Goal: Communication & Community: Answer question/provide support

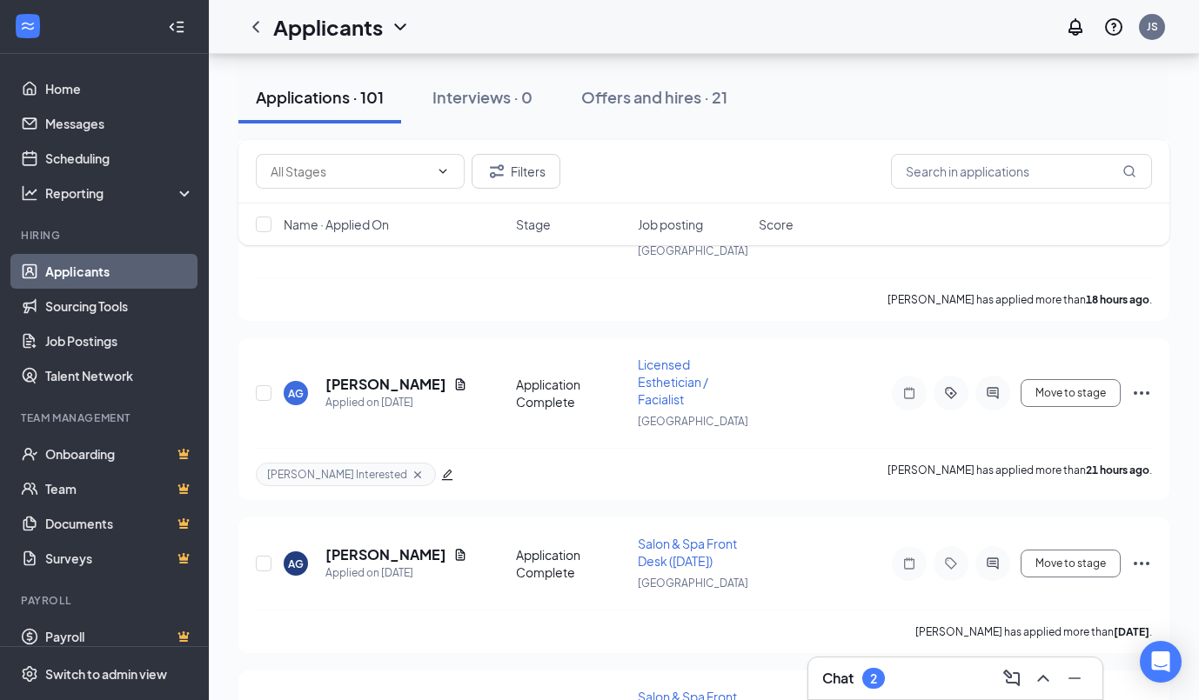
scroll to position [949, 0]
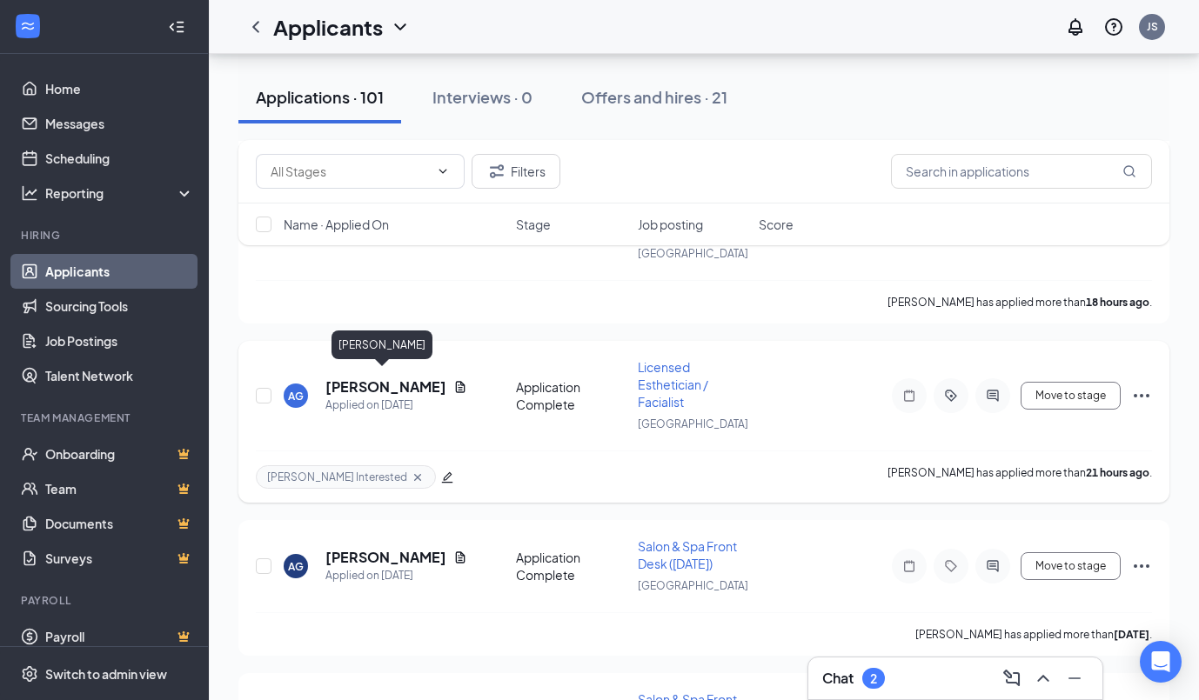
click at [378, 384] on h5 "[PERSON_NAME]" at bounding box center [385, 387] width 121 height 19
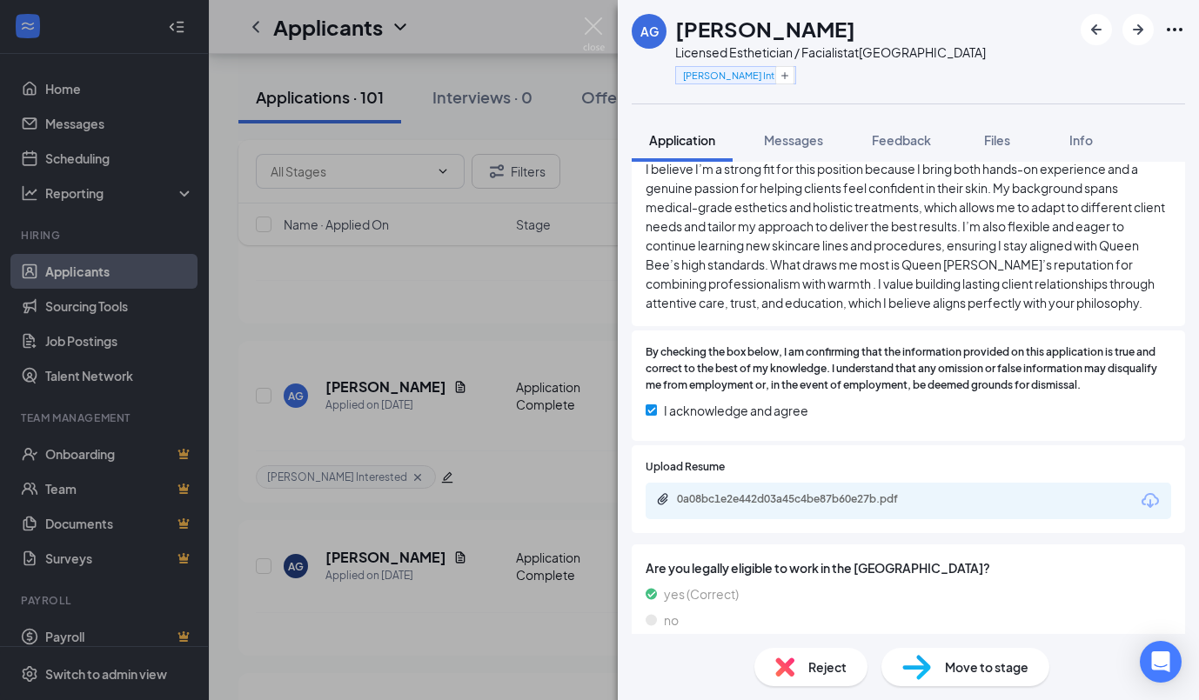
scroll to position [597, 0]
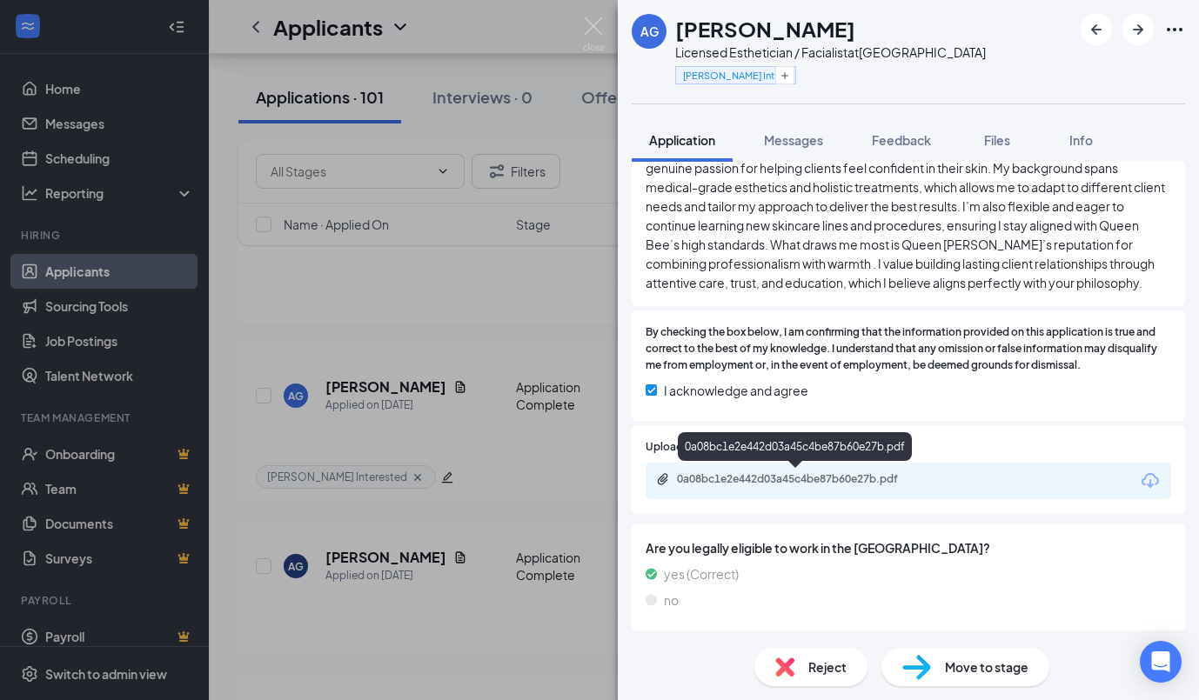
click at [899, 474] on div "0a08bc1e2e442d03a45c4be87b60e27b.pdf" at bounding box center [799, 479] width 244 height 14
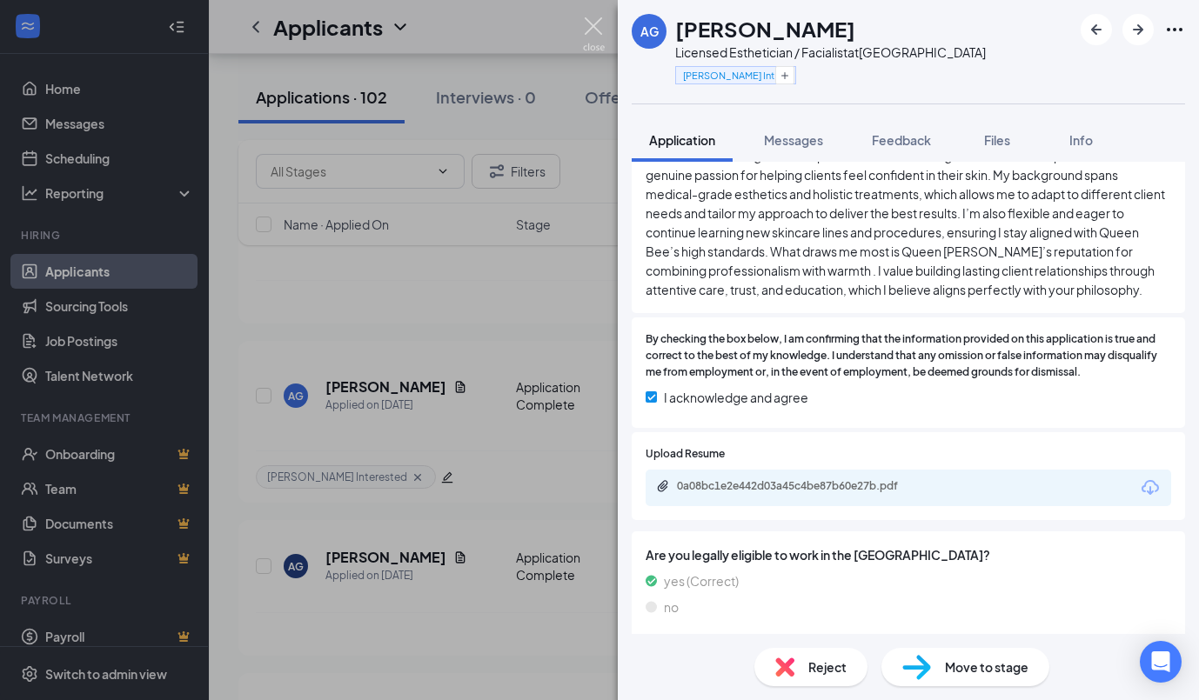
click at [592, 25] on img at bounding box center [594, 34] width 22 height 34
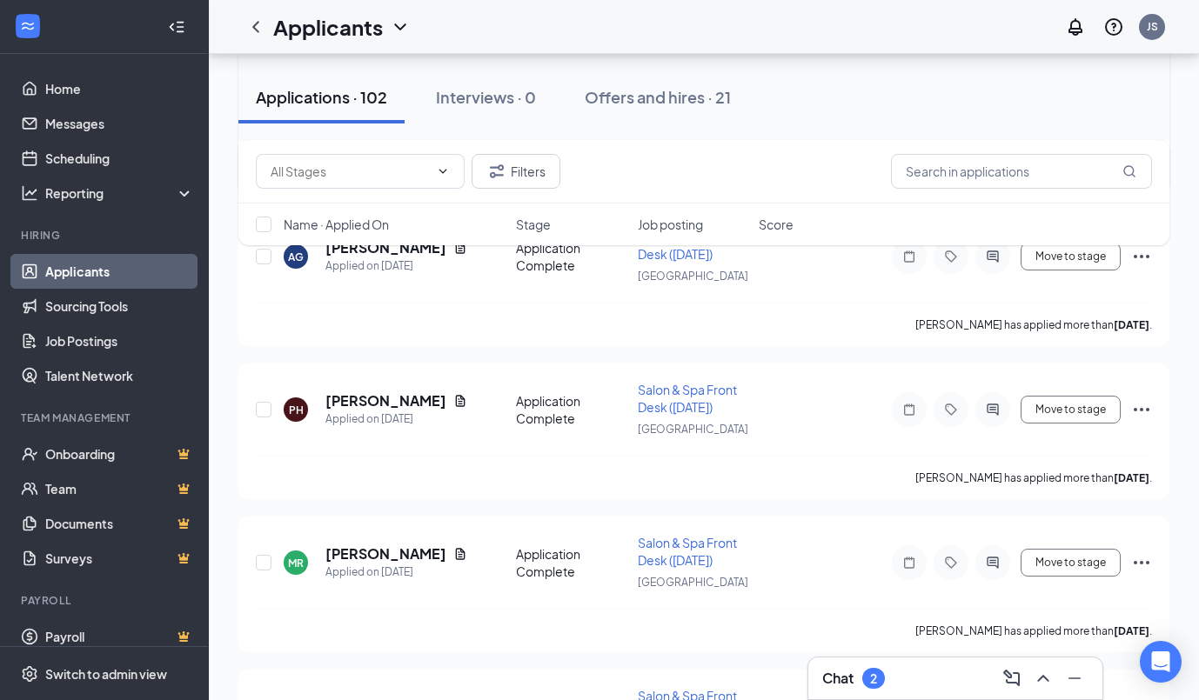
scroll to position [1426, 0]
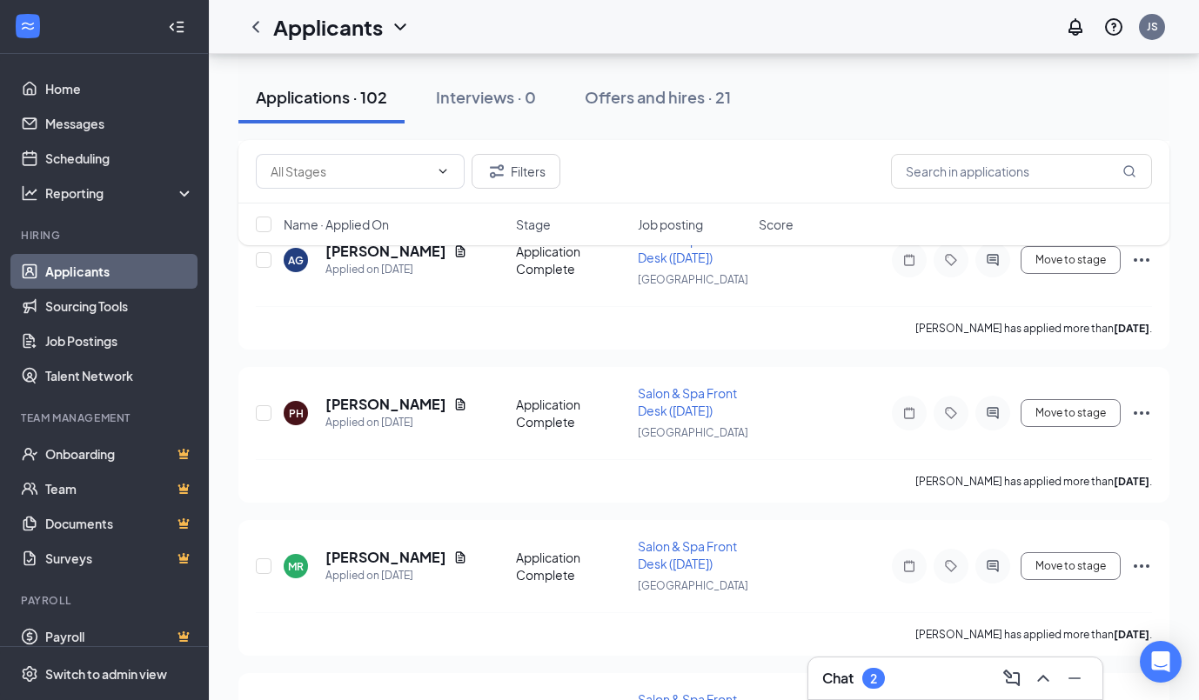
click at [919, 680] on div "Chat 2" at bounding box center [955, 679] width 266 height 28
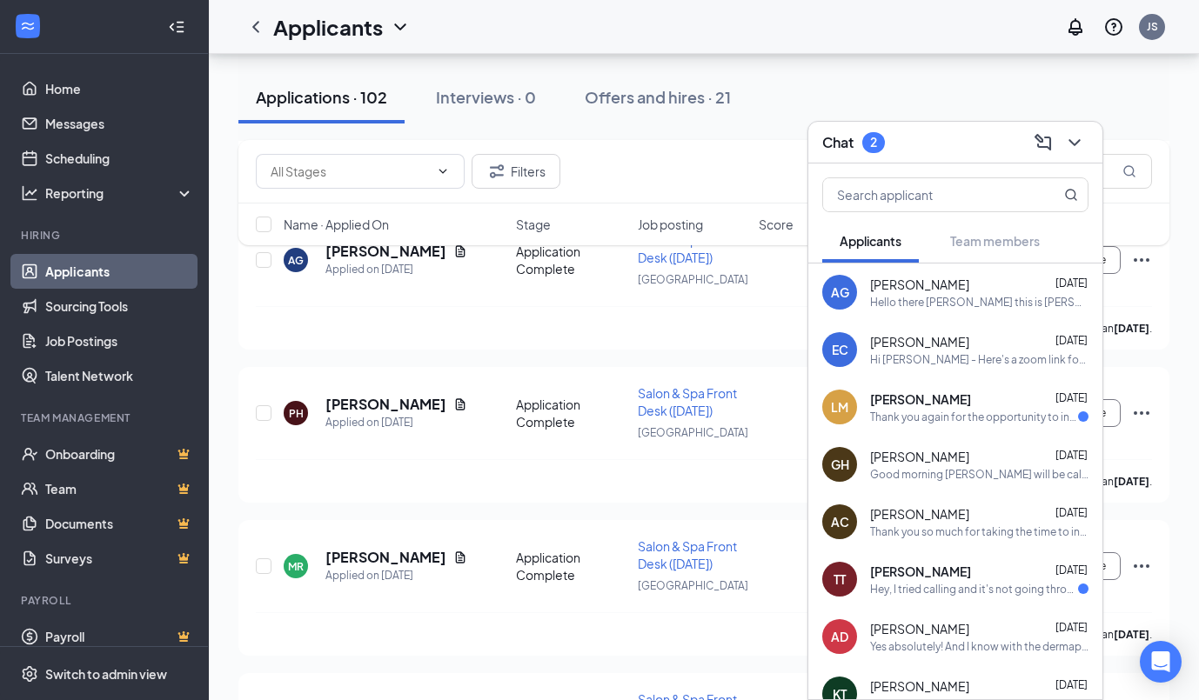
click at [955, 592] on div "Hey, I tried calling and it's not going through. I'll be available whenever you…" at bounding box center [974, 589] width 208 height 15
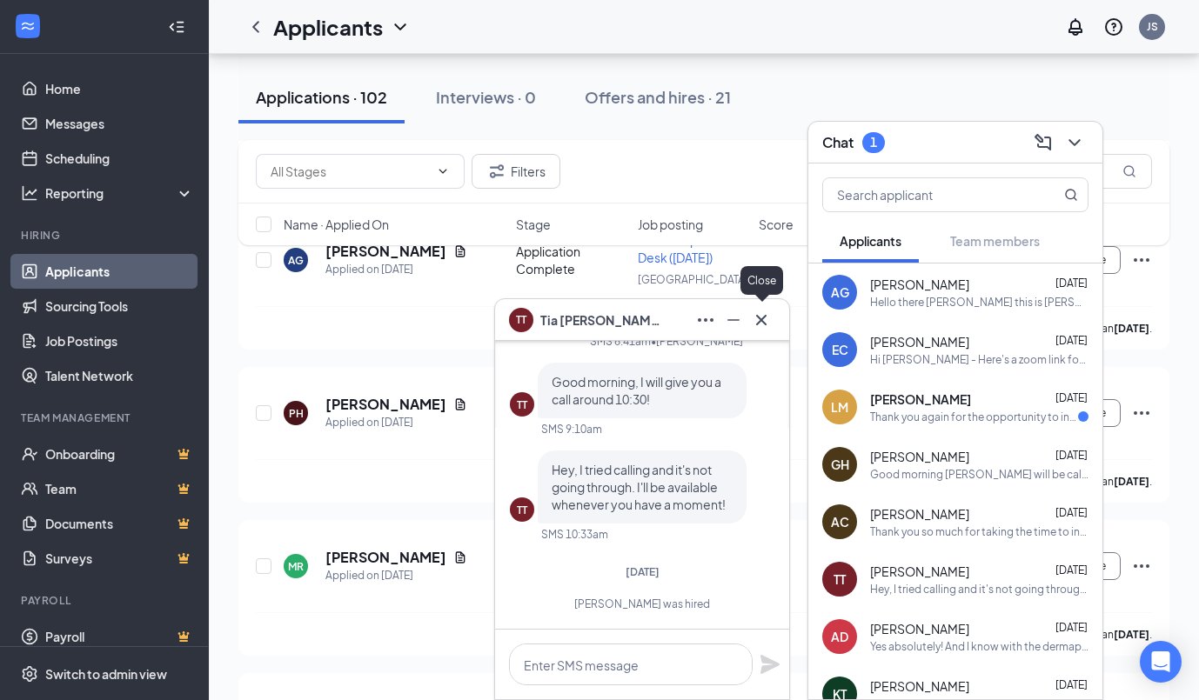
click at [769, 311] on icon "Cross" at bounding box center [761, 320] width 21 height 21
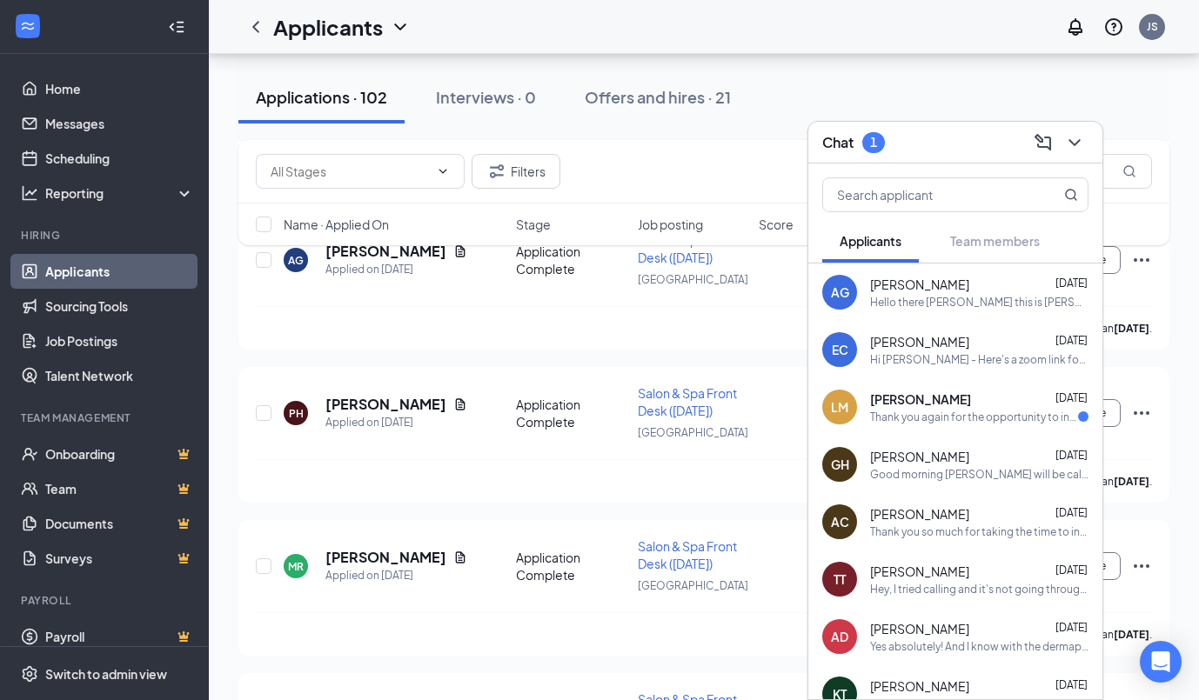
click at [934, 392] on span "[PERSON_NAME]" at bounding box center [920, 399] width 101 height 17
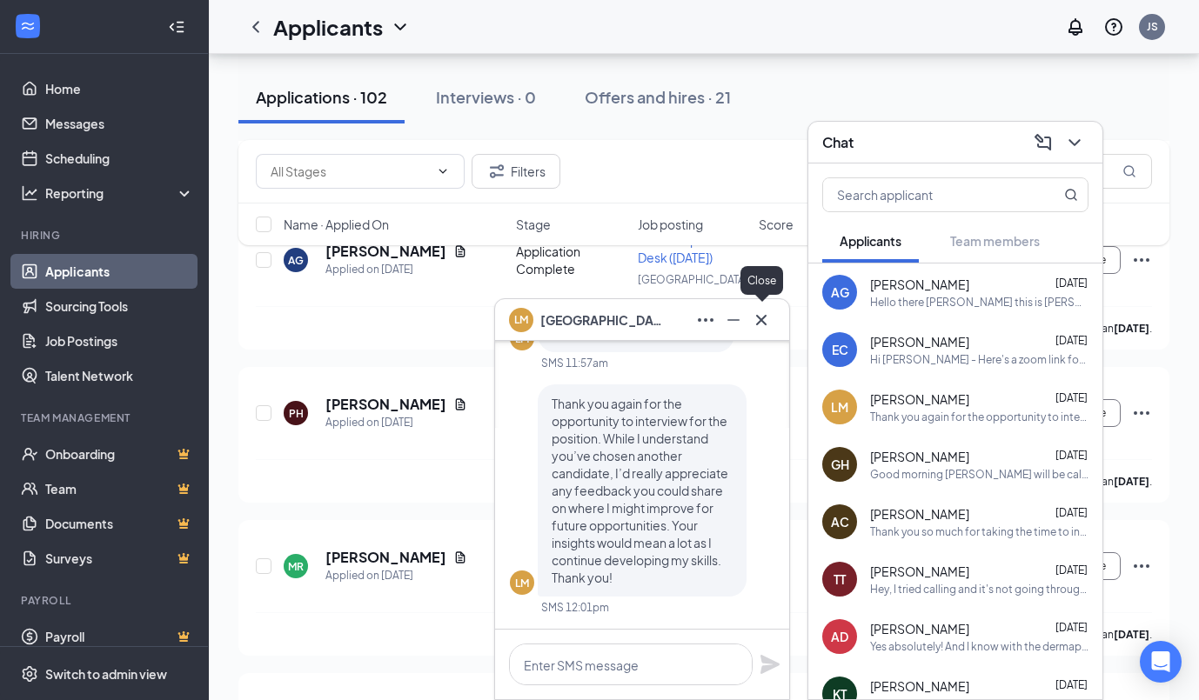
click at [761, 318] on icon "Cross" at bounding box center [761, 320] width 21 height 21
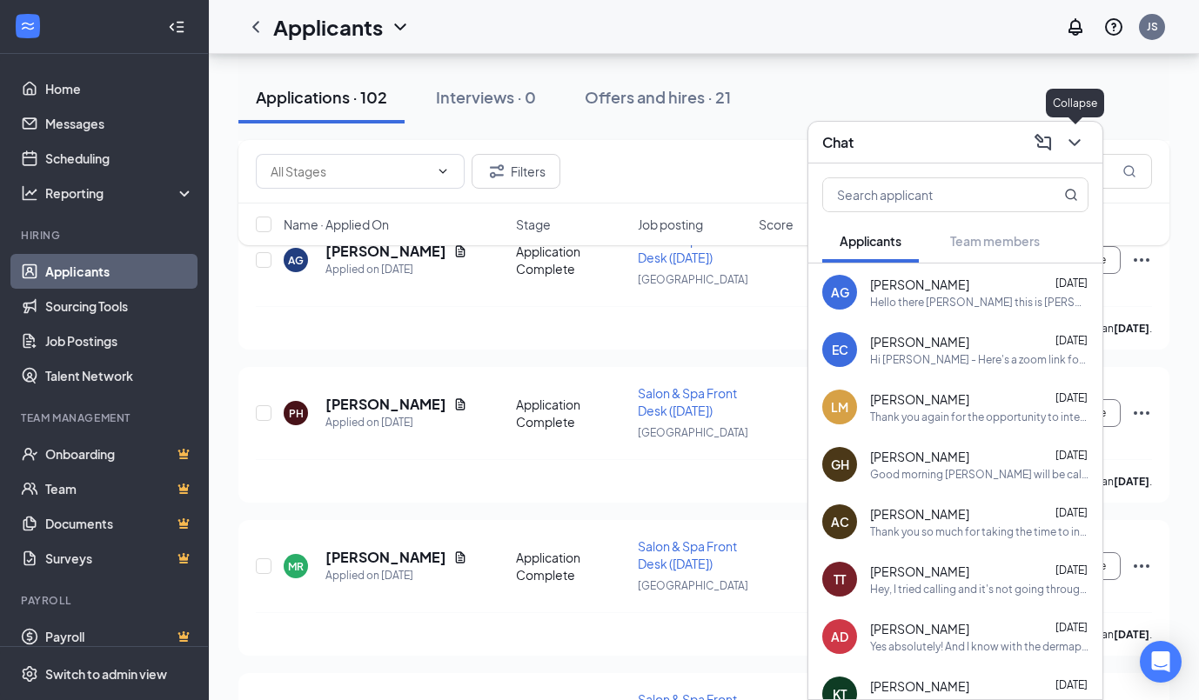
click at [1067, 148] on icon "ChevronDown" at bounding box center [1074, 142] width 21 height 21
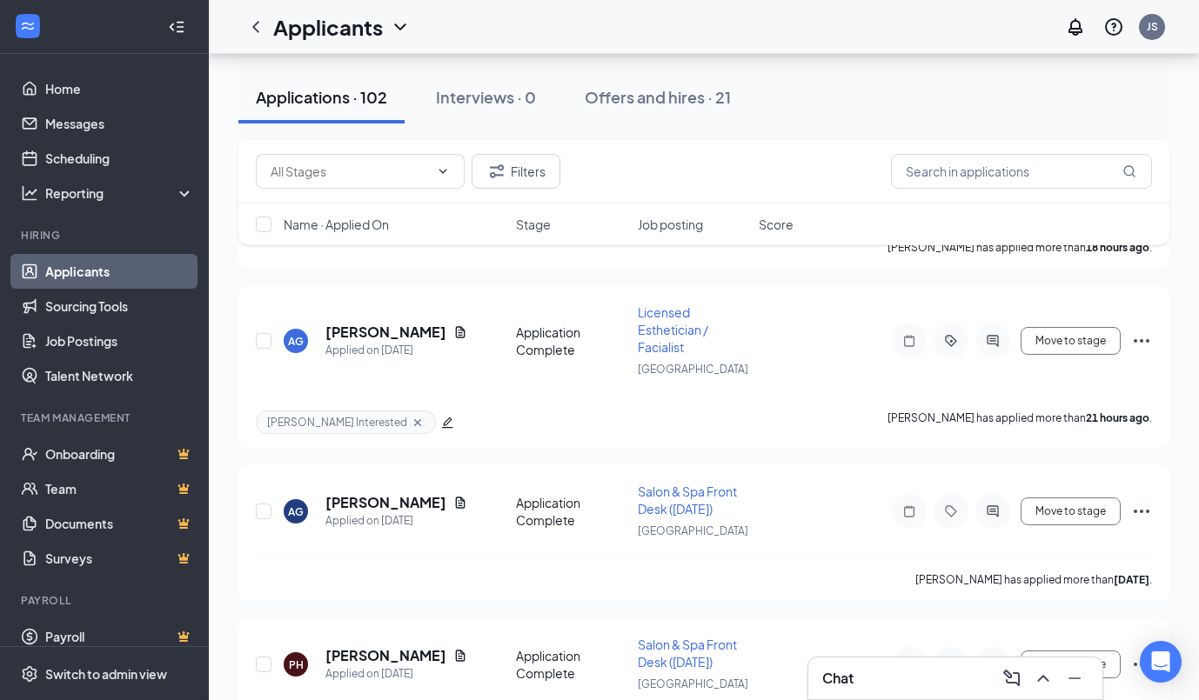
scroll to position [1176, 0]
click at [362, 325] on h5 "[PERSON_NAME]" at bounding box center [385, 330] width 121 height 19
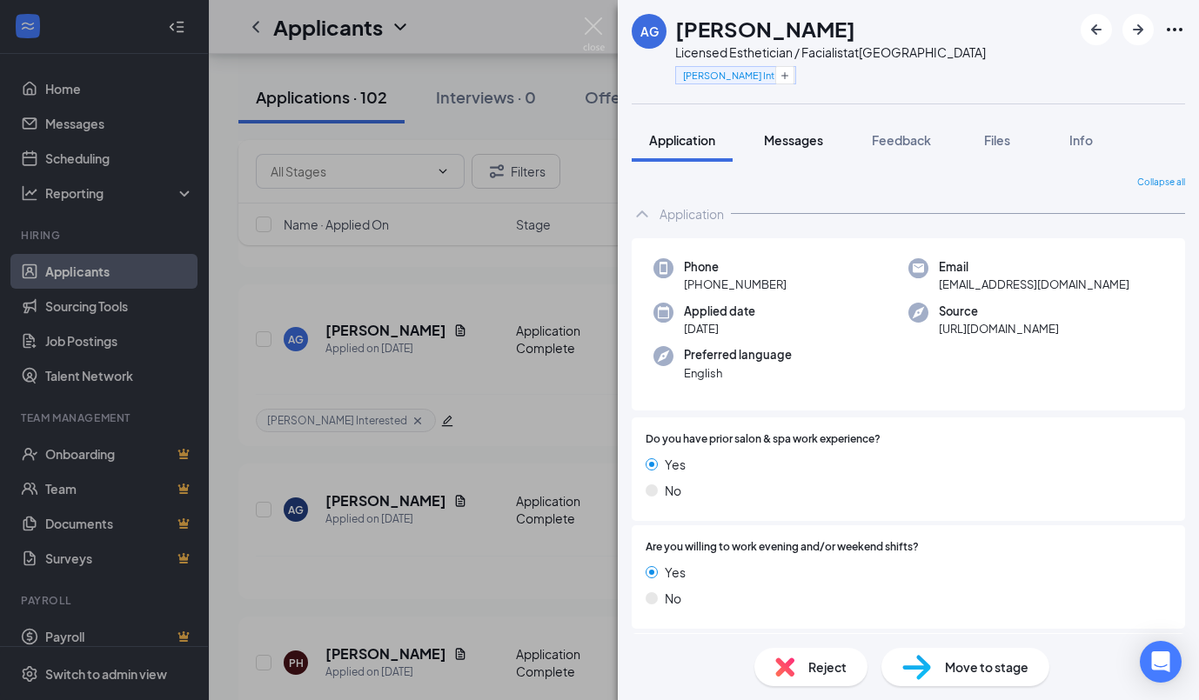
click at [817, 141] on span "Messages" at bounding box center [793, 140] width 59 height 16
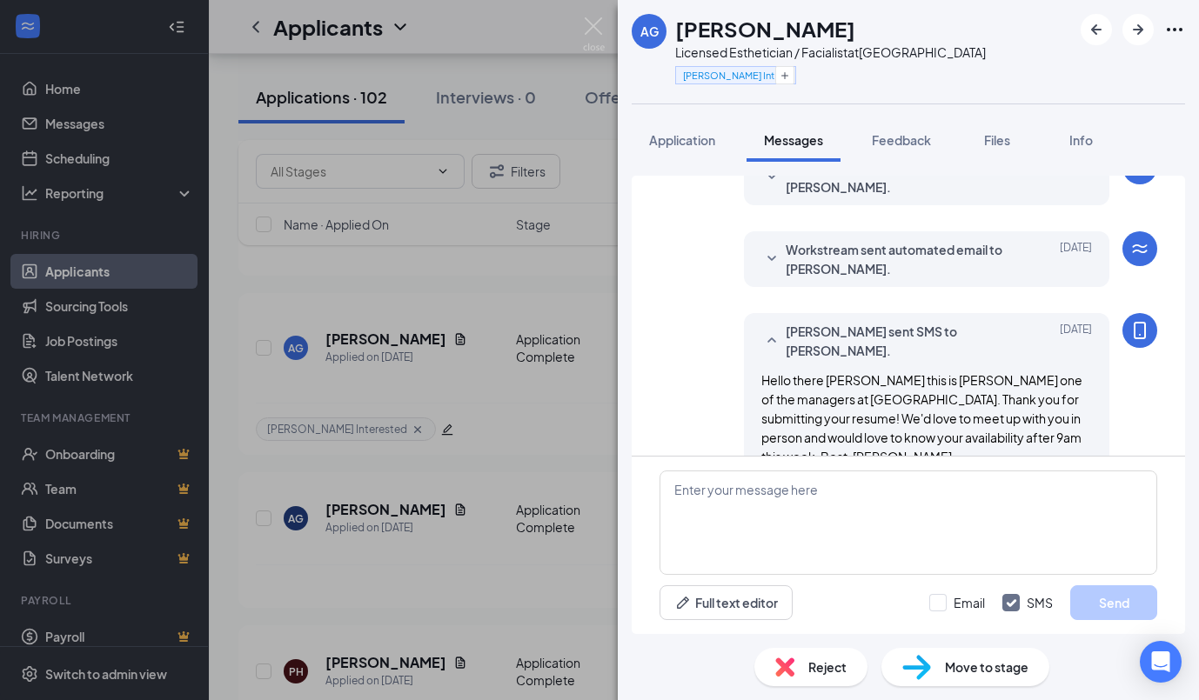
scroll to position [1185, 0]
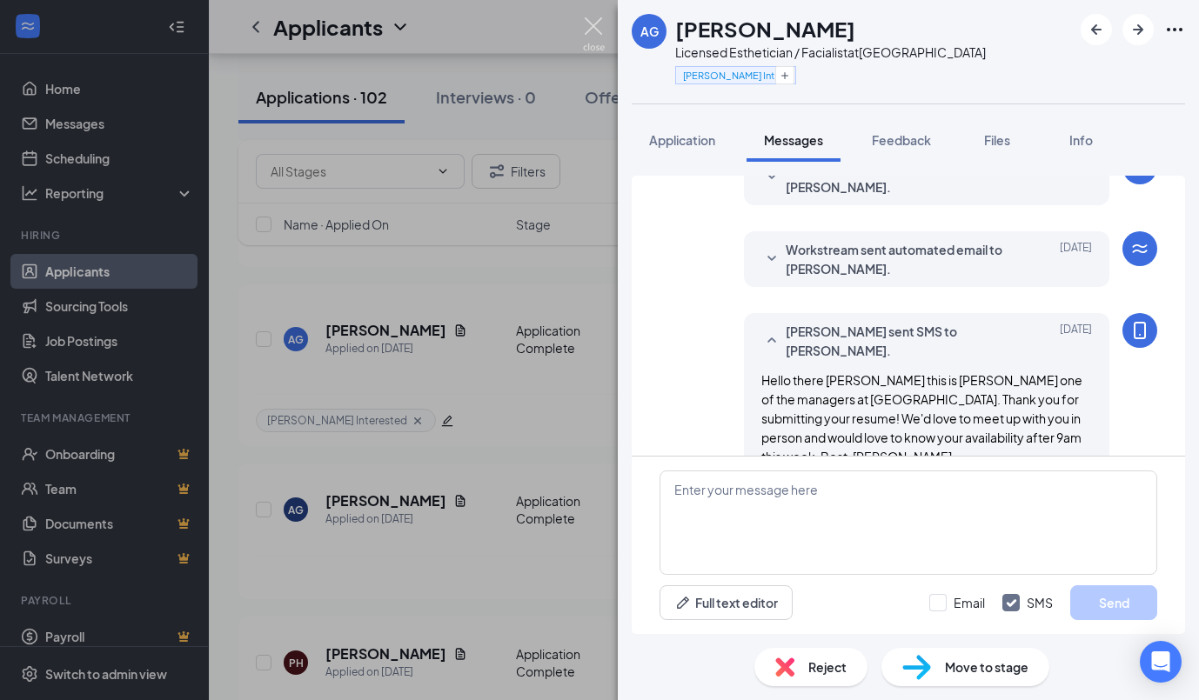
click at [589, 30] on img at bounding box center [594, 34] width 22 height 34
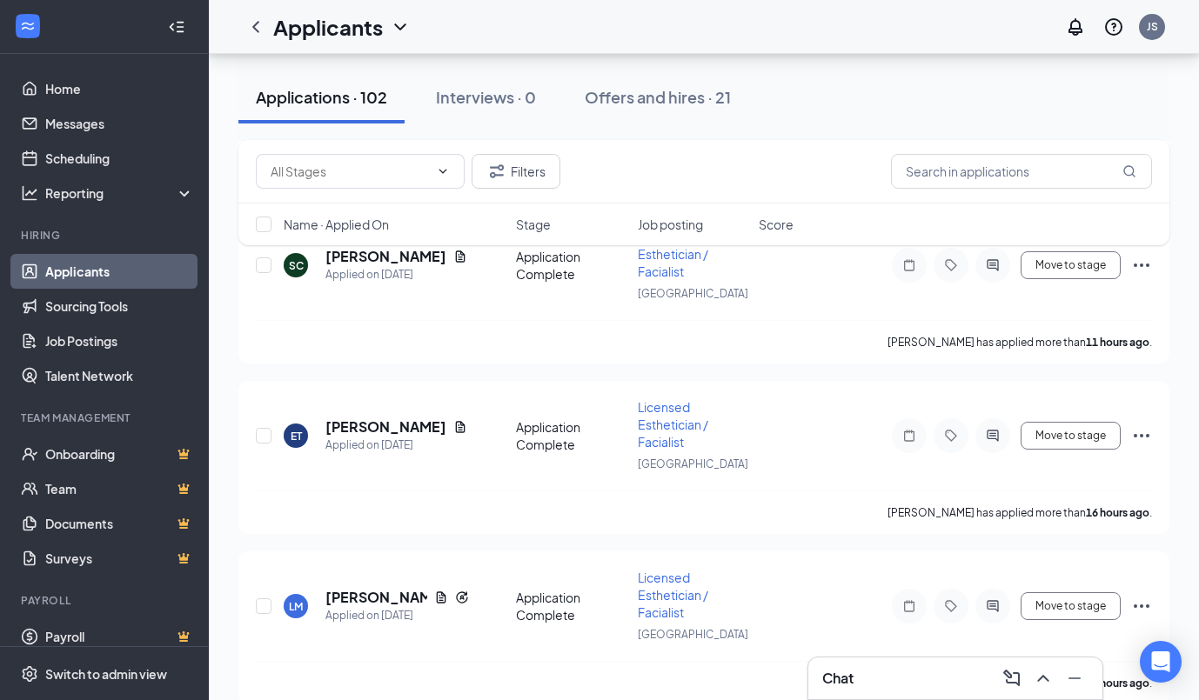
scroll to position [744, 0]
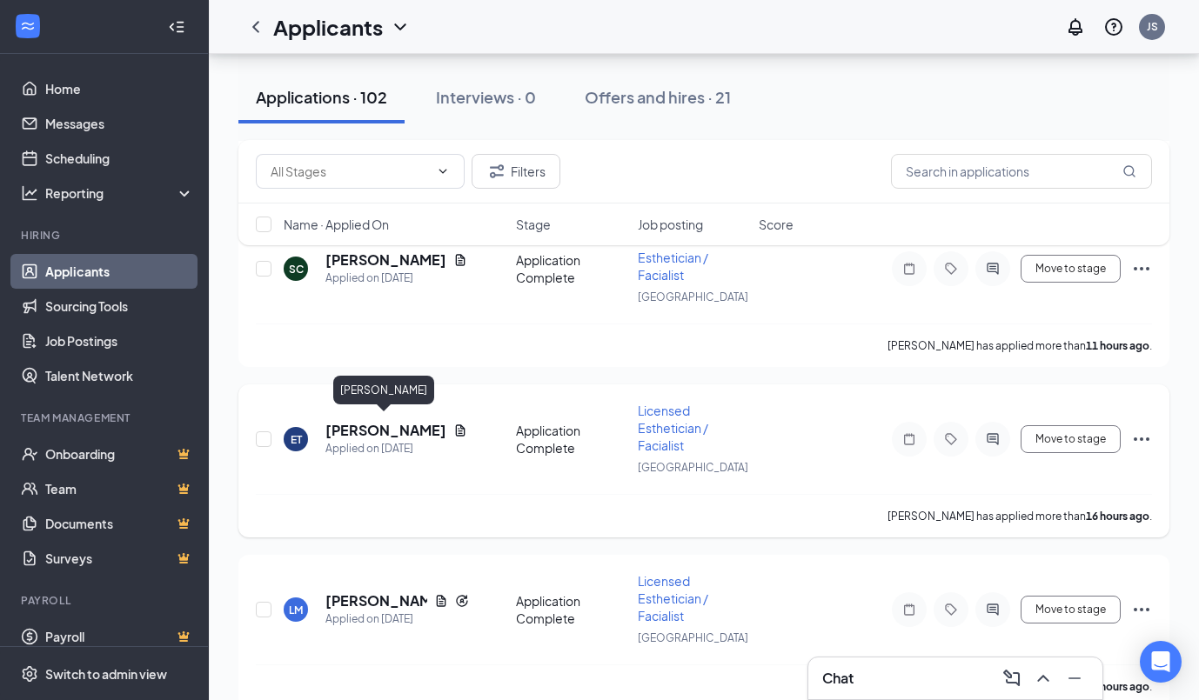
click at [398, 421] on h5 "[PERSON_NAME]" at bounding box center [385, 430] width 121 height 19
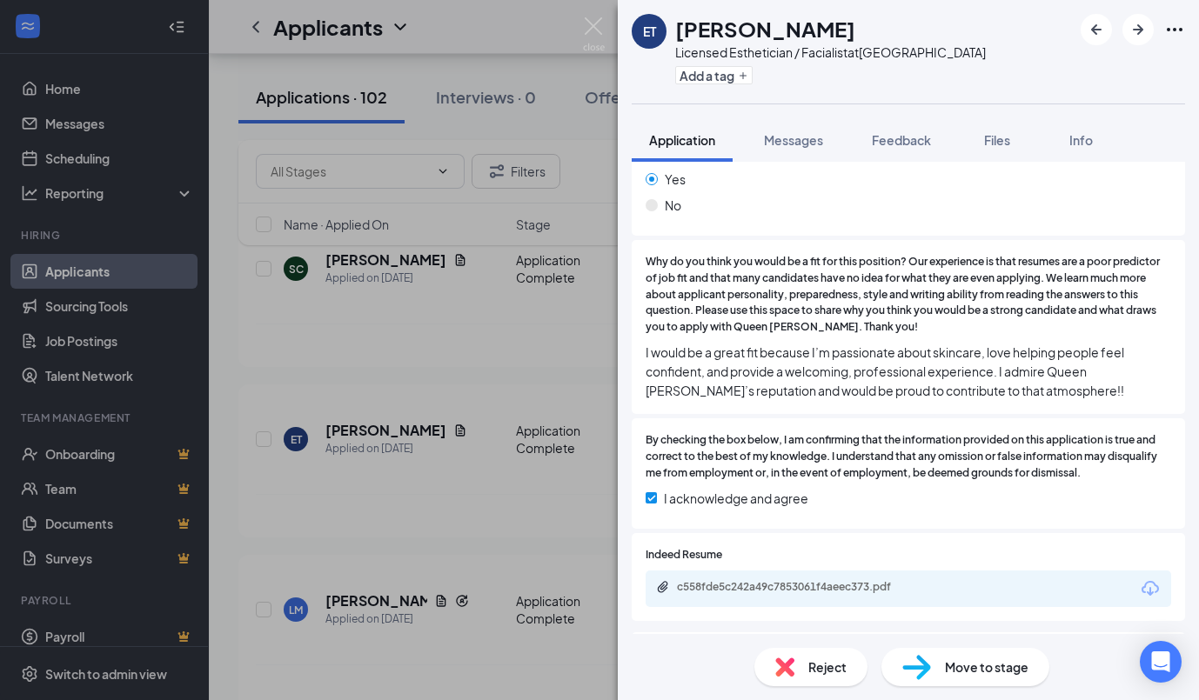
scroll to position [550, 0]
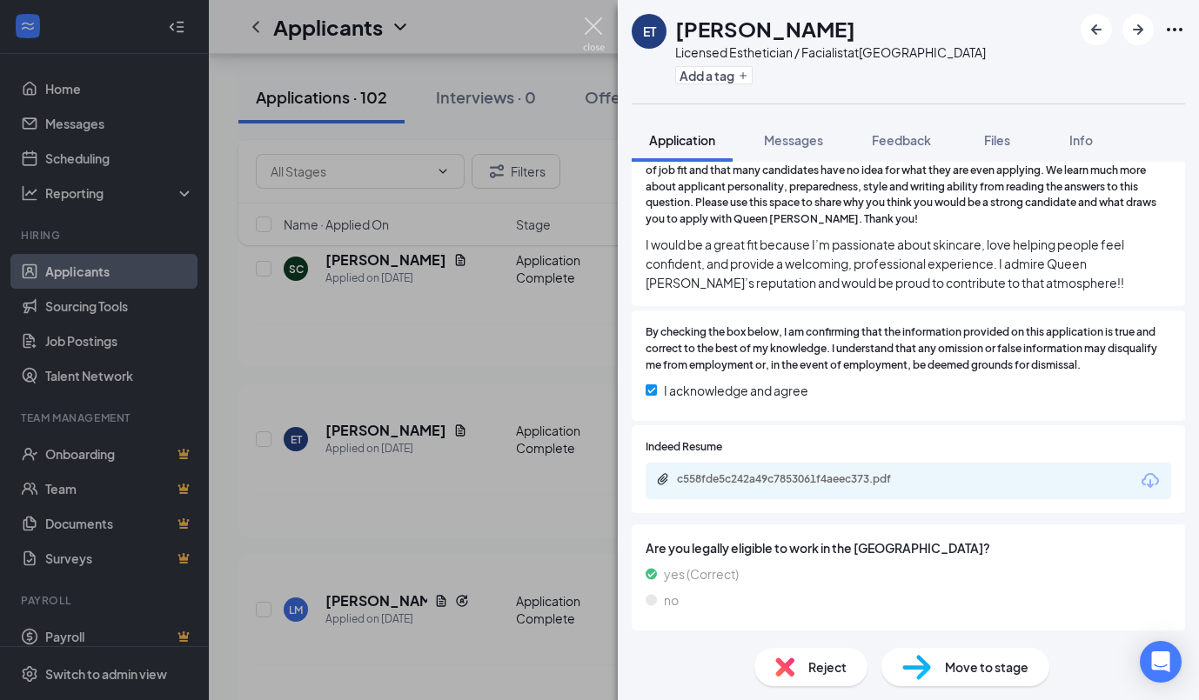
click at [595, 30] on img at bounding box center [594, 34] width 22 height 34
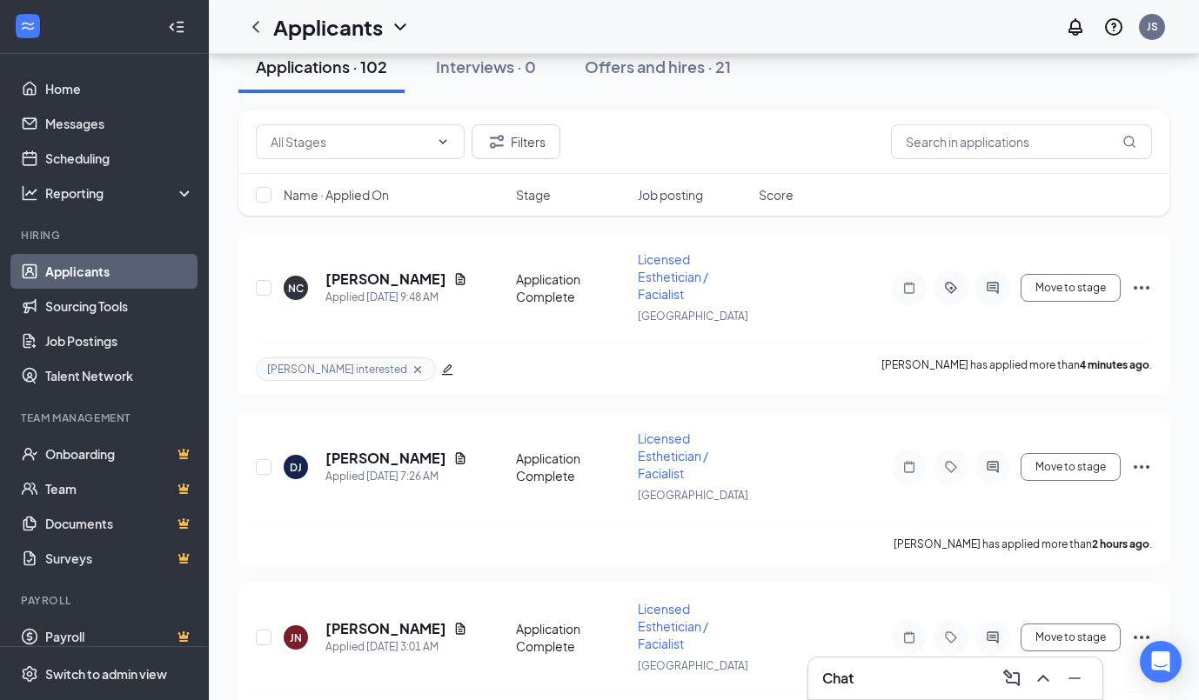
scroll to position [73, 0]
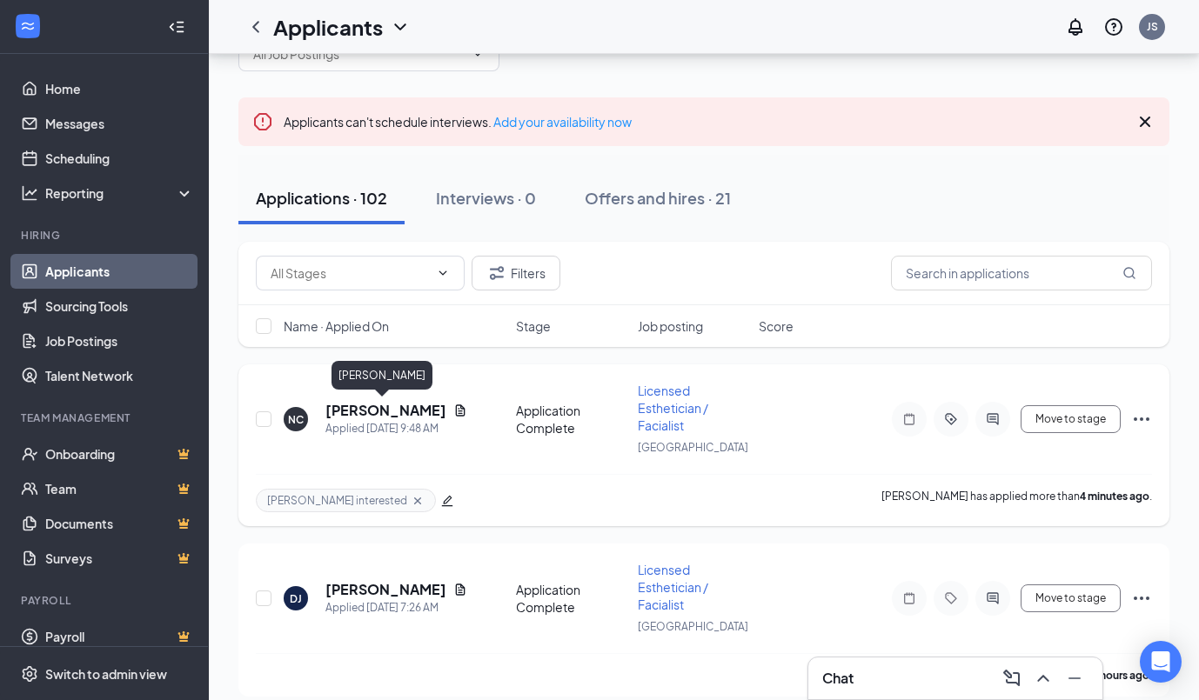
click at [402, 412] on h5 "[PERSON_NAME]" at bounding box center [385, 410] width 121 height 19
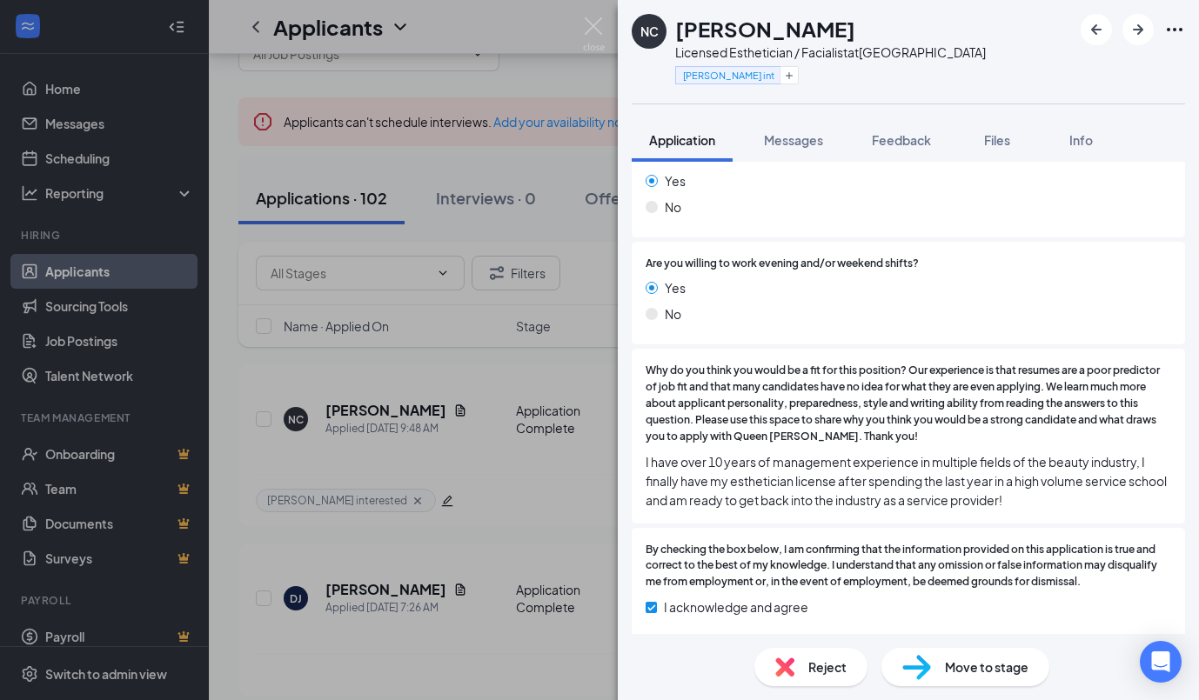
scroll to position [501, 0]
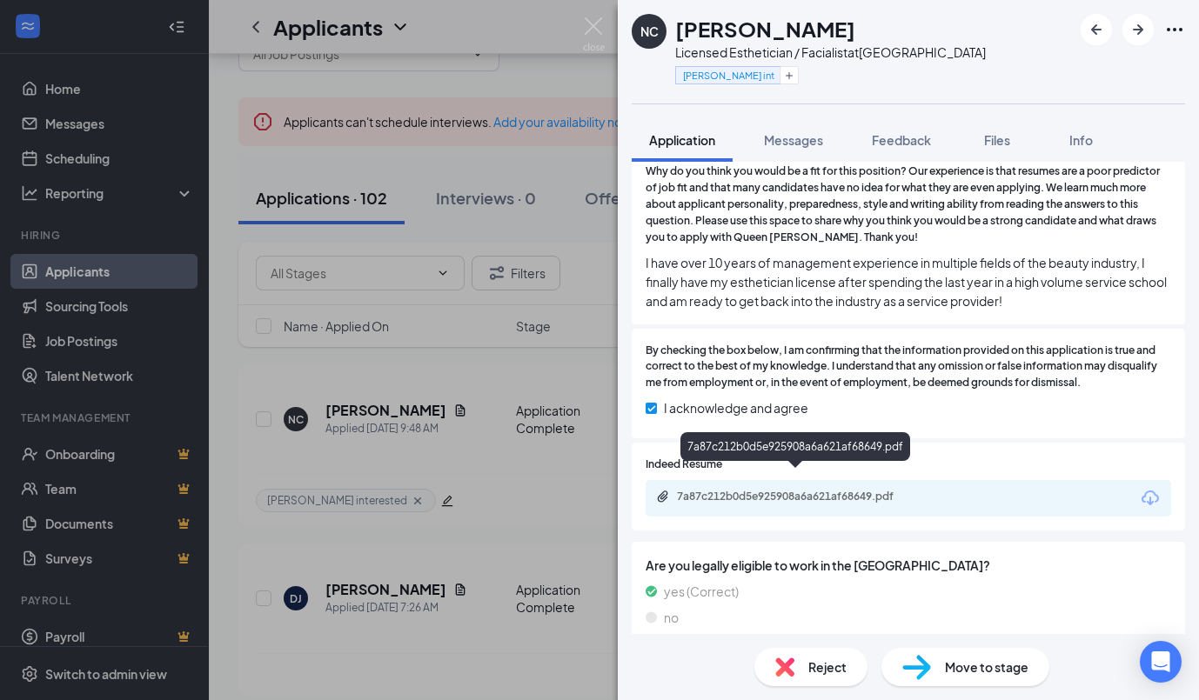
click at [847, 490] on div "7a87c212b0d5e925908a6a621af68649.pdf" at bounding box center [799, 497] width 244 height 14
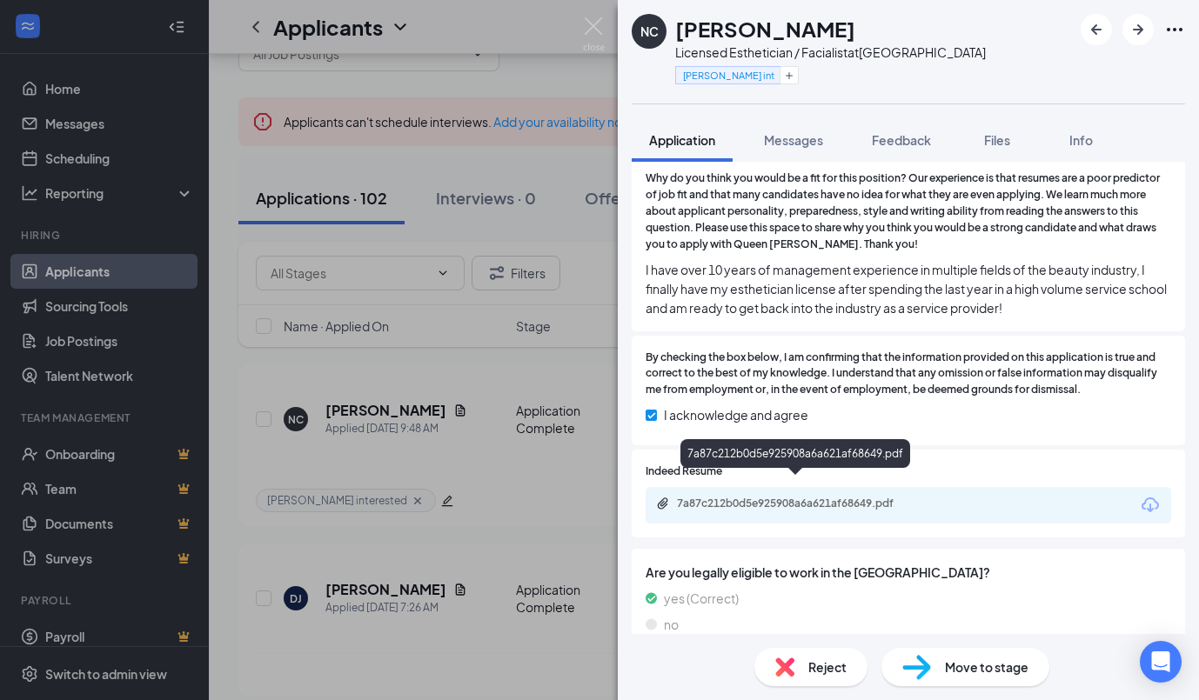
click at [820, 497] on div "7a87c212b0d5e925908a6a621af68649.pdf" at bounding box center [799, 504] width 244 height 14
click at [596, 22] on img at bounding box center [594, 34] width 22 height 34
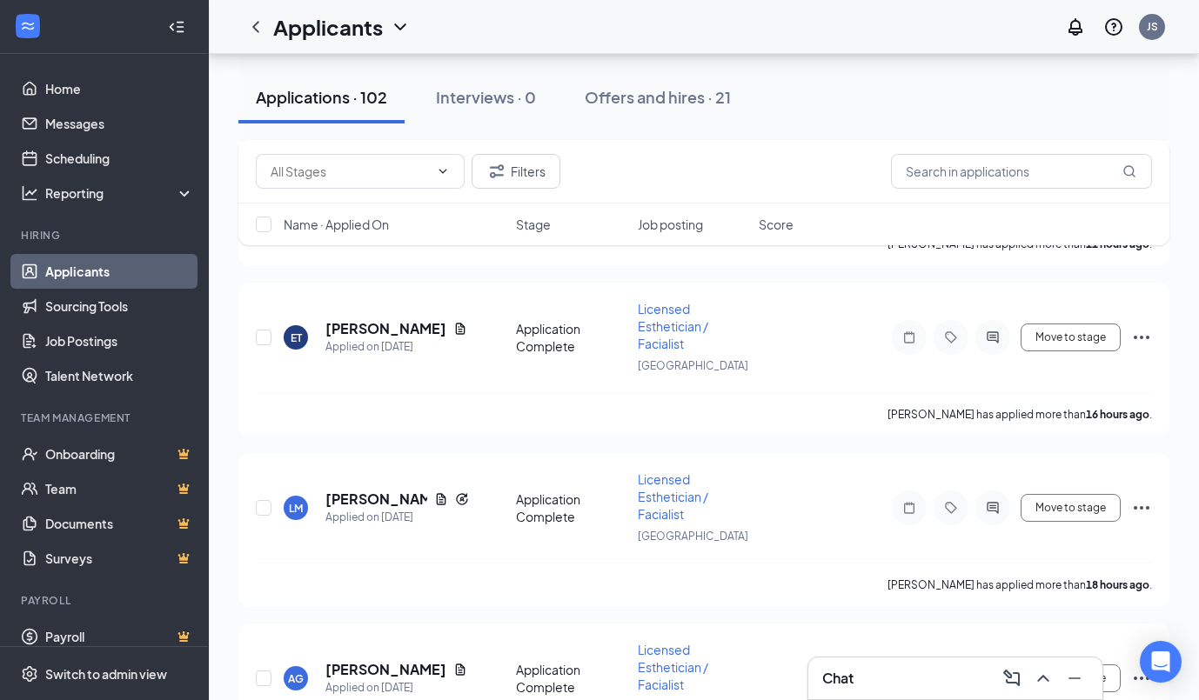
scroll to position [858, 0]
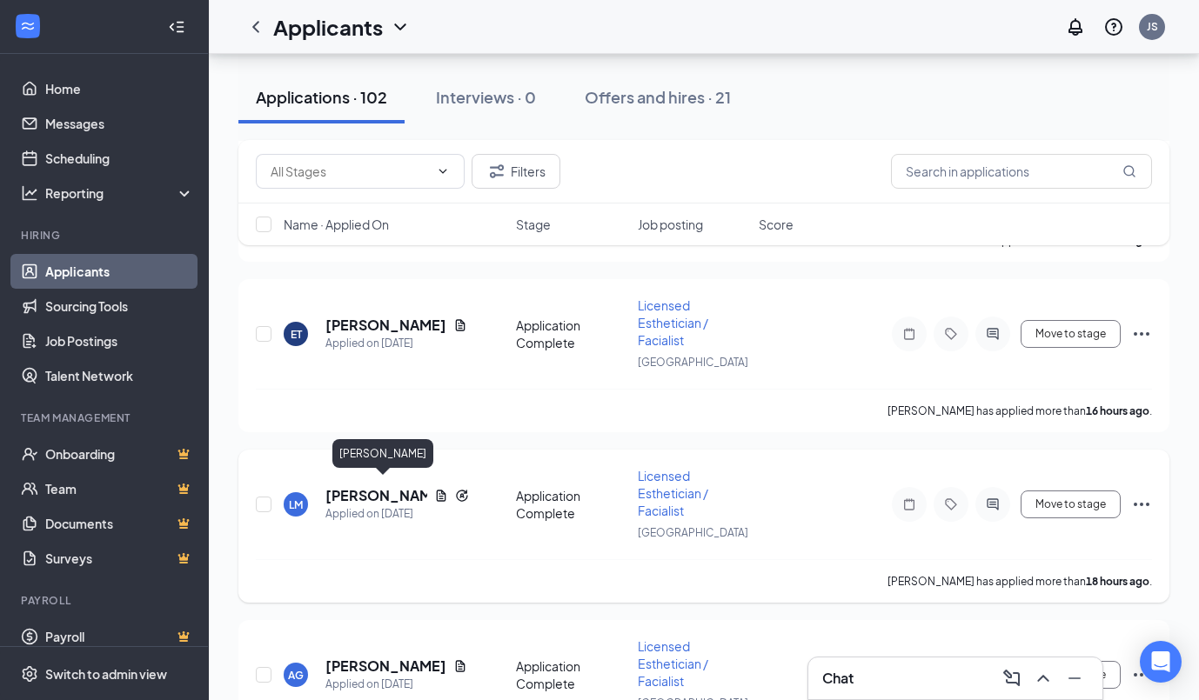
click at [364, 495] on h5 "[PERSON_NAME]" at bounding box center [376, 495] width 102 height 19
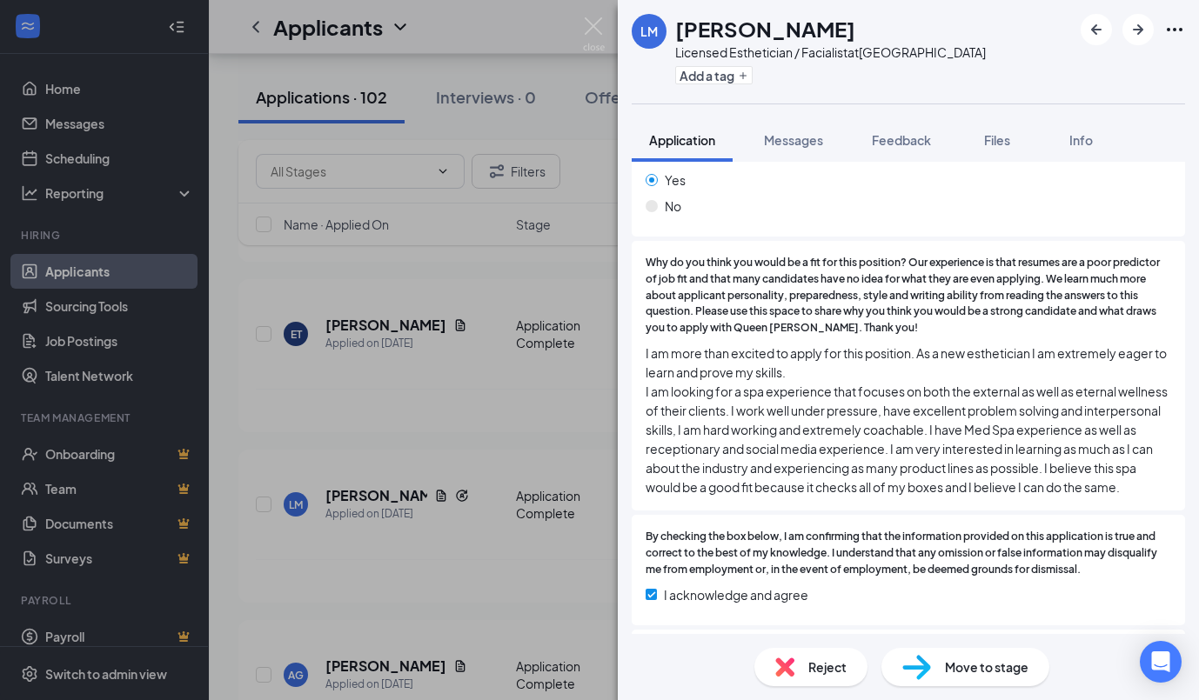
scroll to position [458, 0]
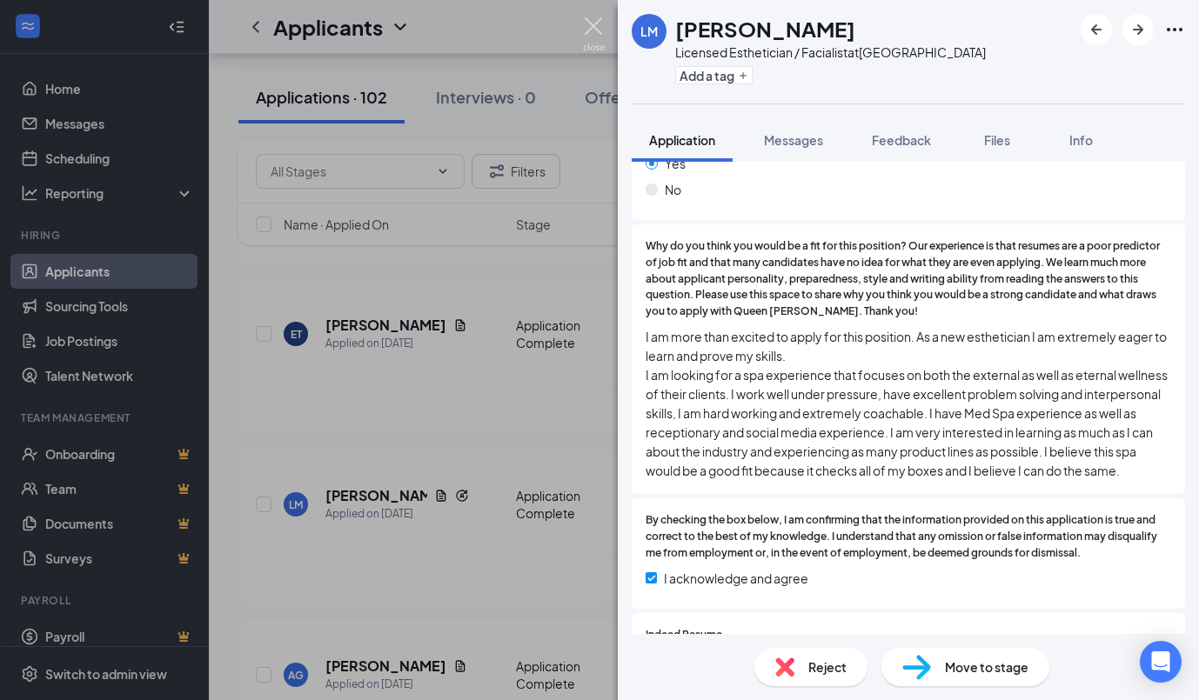
click at [596, 21] on img at bounding box center [594, 34] width 22 height 34
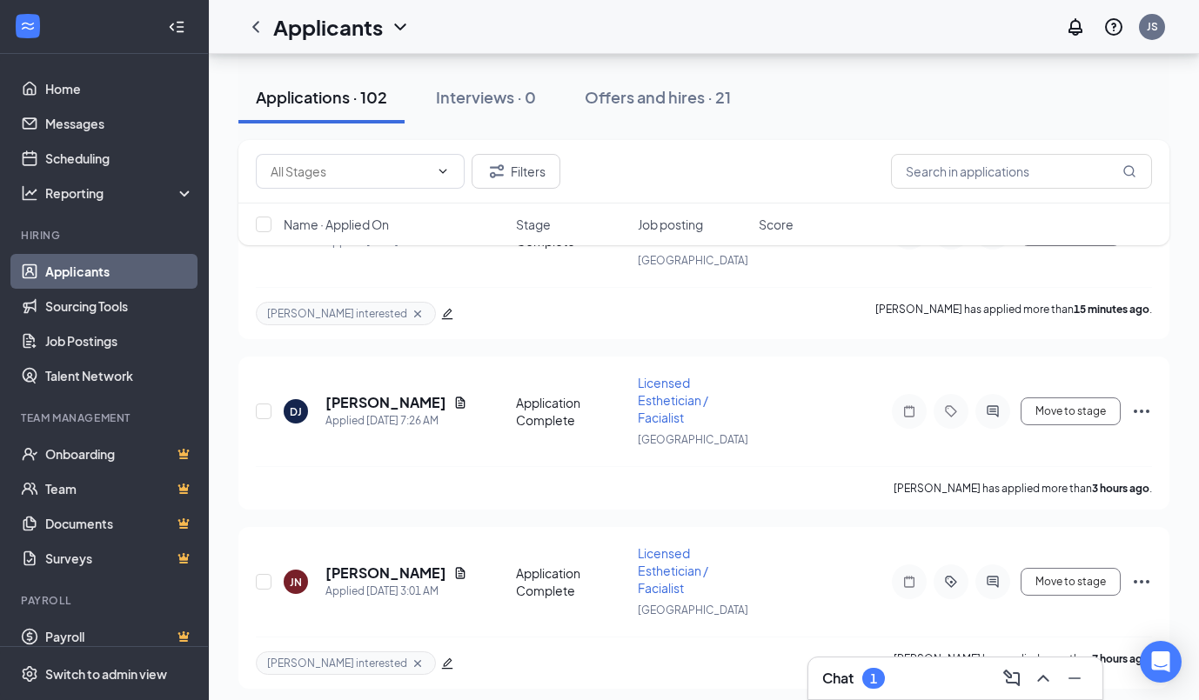
scroll to position [252, 0]
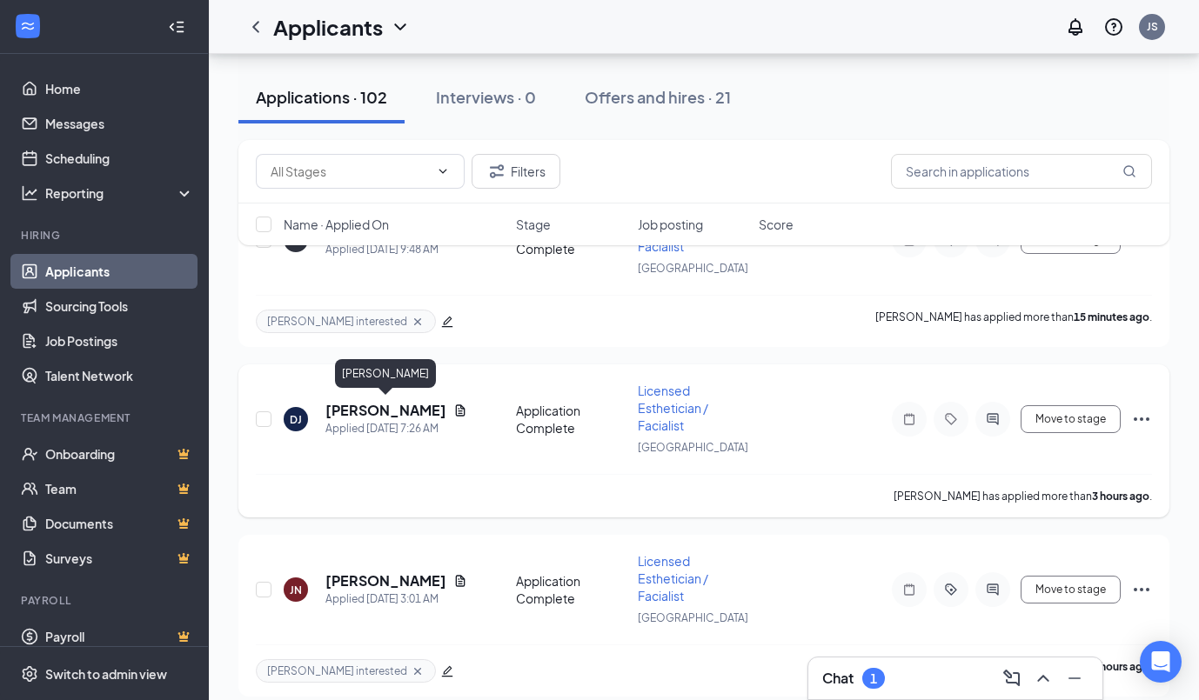
click at [364, 412] on h5 "[PERSON_NAME]" at bounding box center [385, 410] width 121 height 19
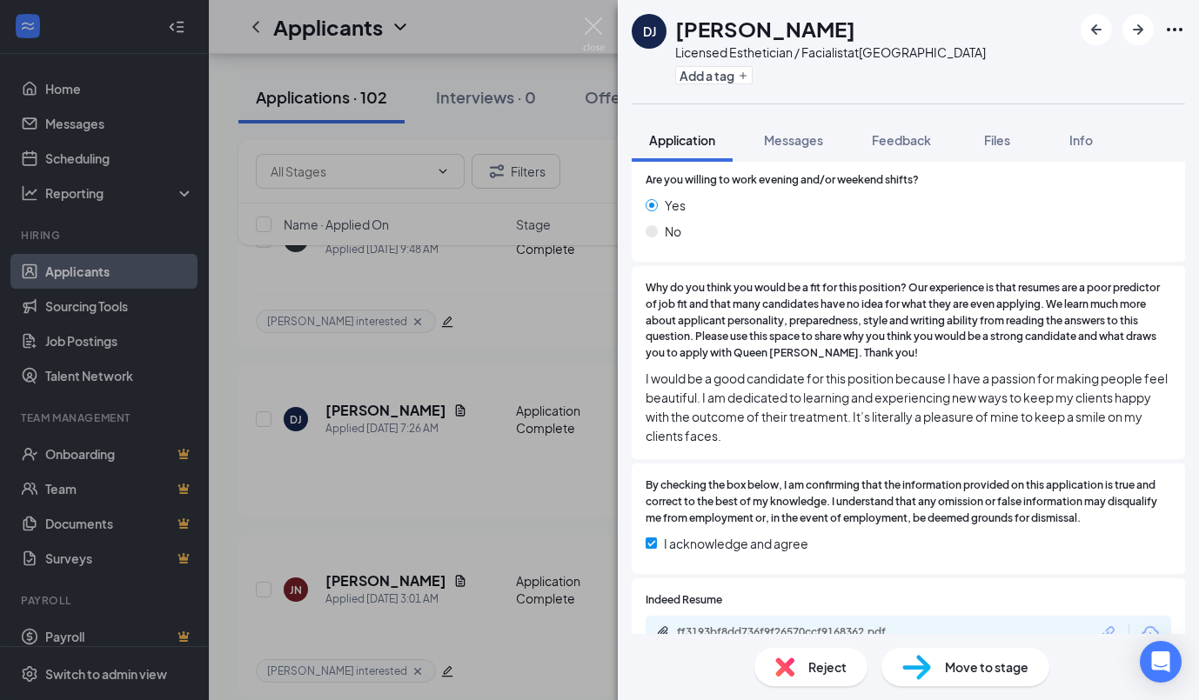
scroll to position [385, 0]
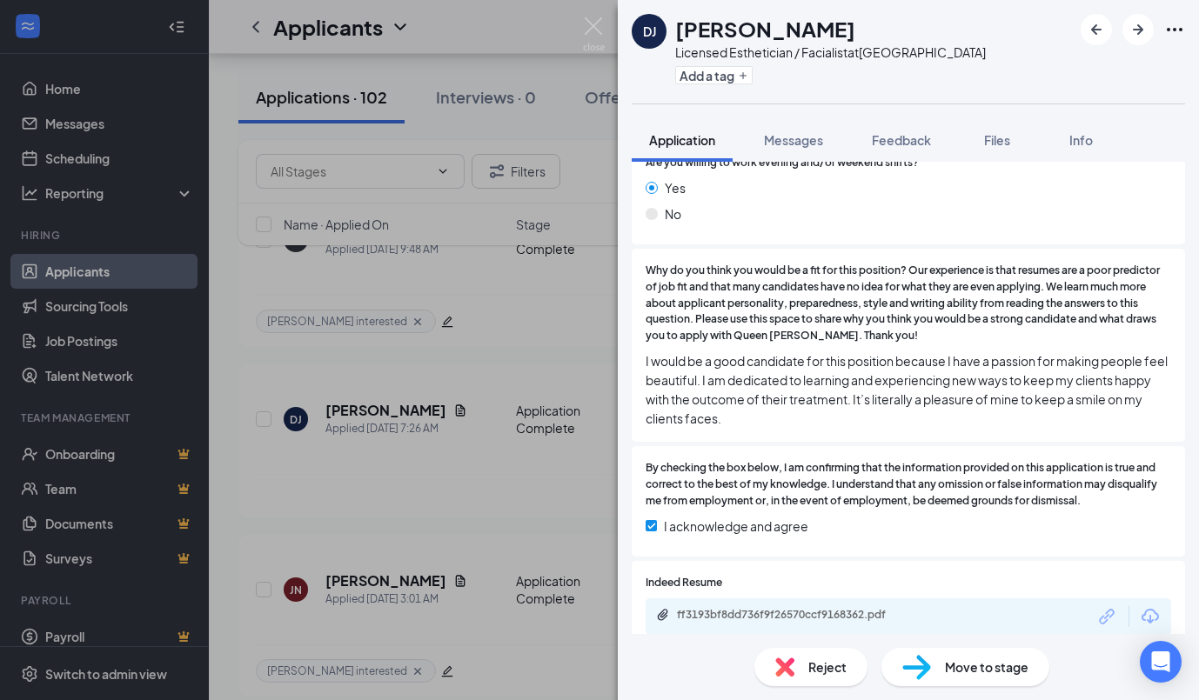
click at [841, 676] on span "Reject" at bounding box center [827, 667] width 38 height 19
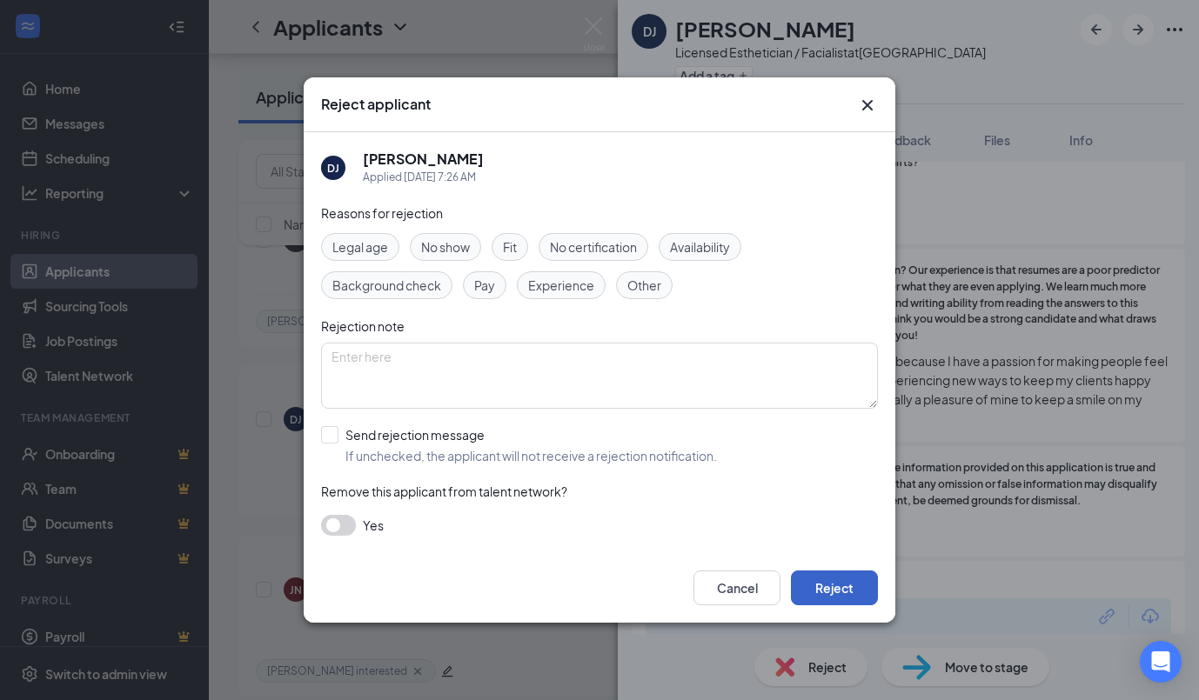
click at [826, 583] on button "Reject" at bounding box center [834, 588] width 87 height 35
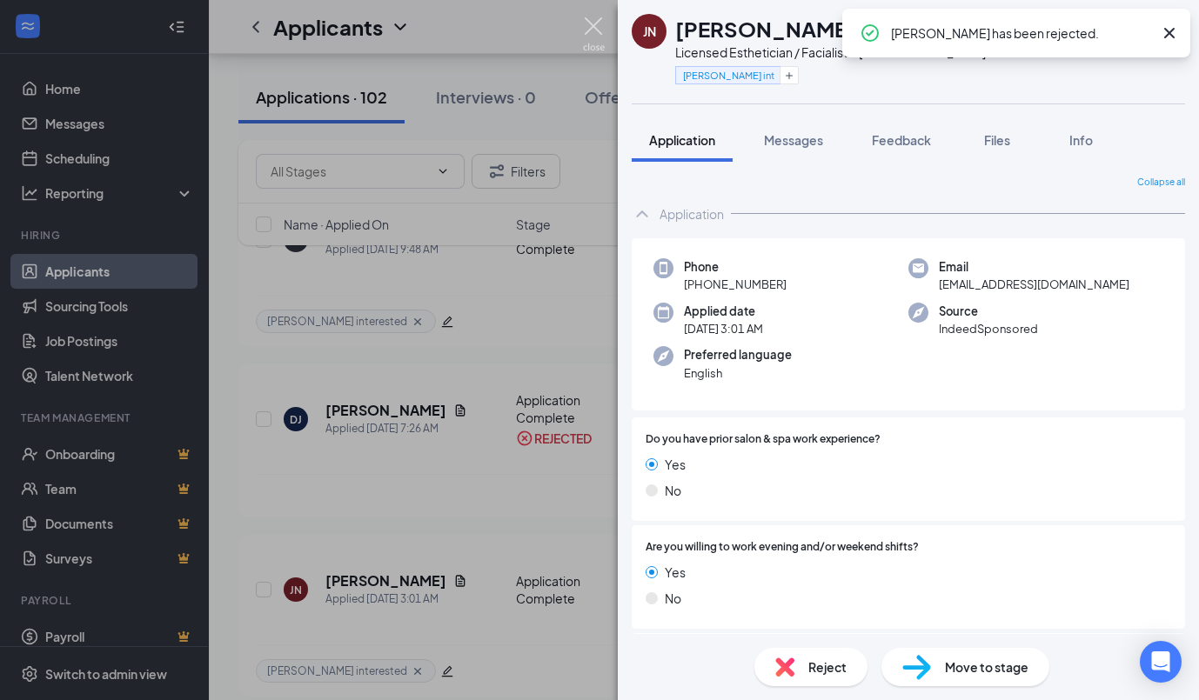
click at [596, 27] on img at bounding box center [594, 34] width 22 height 34
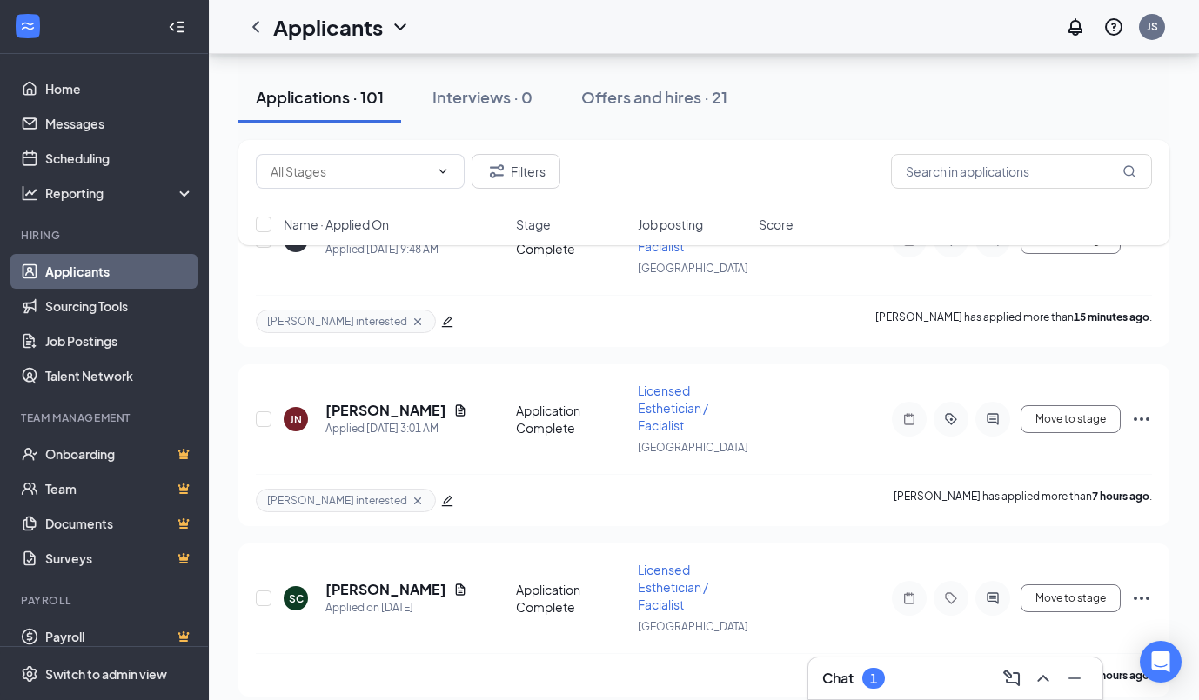
click at [945, 678] on div "Chat 1" at bounding box center [955, 679] width 266 height 28
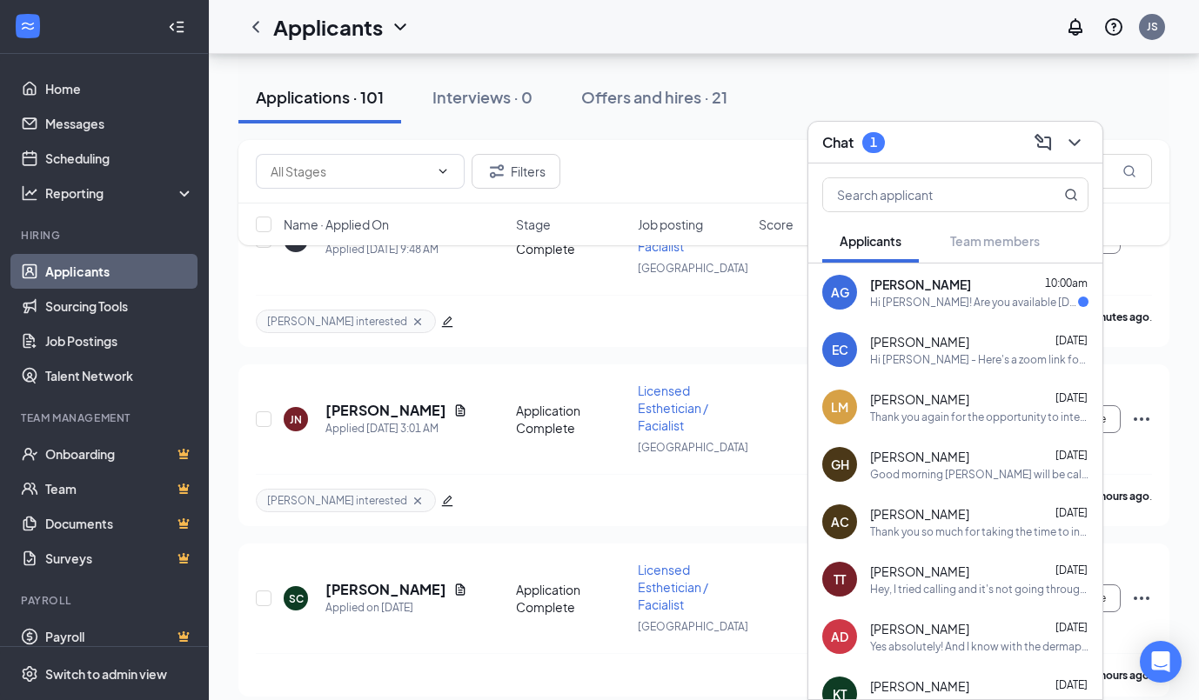
click at [972, 289] on div "[PERSON_NAME] 10:00am" at bounding box center [979, 284] width 218 height 17
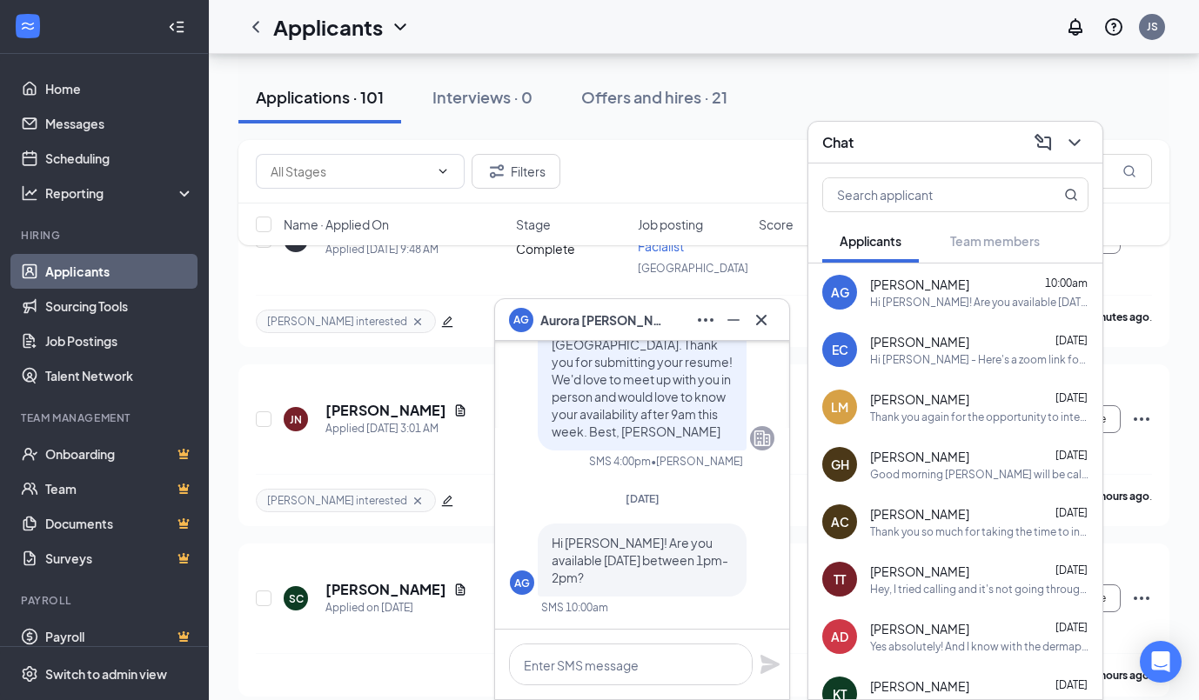
click at [951, 305] on div "Hi [PERSON_NAME]! Are you available [DATE] between 1pm-2pm?" at bounding box center [979, 302] width 218 height 15
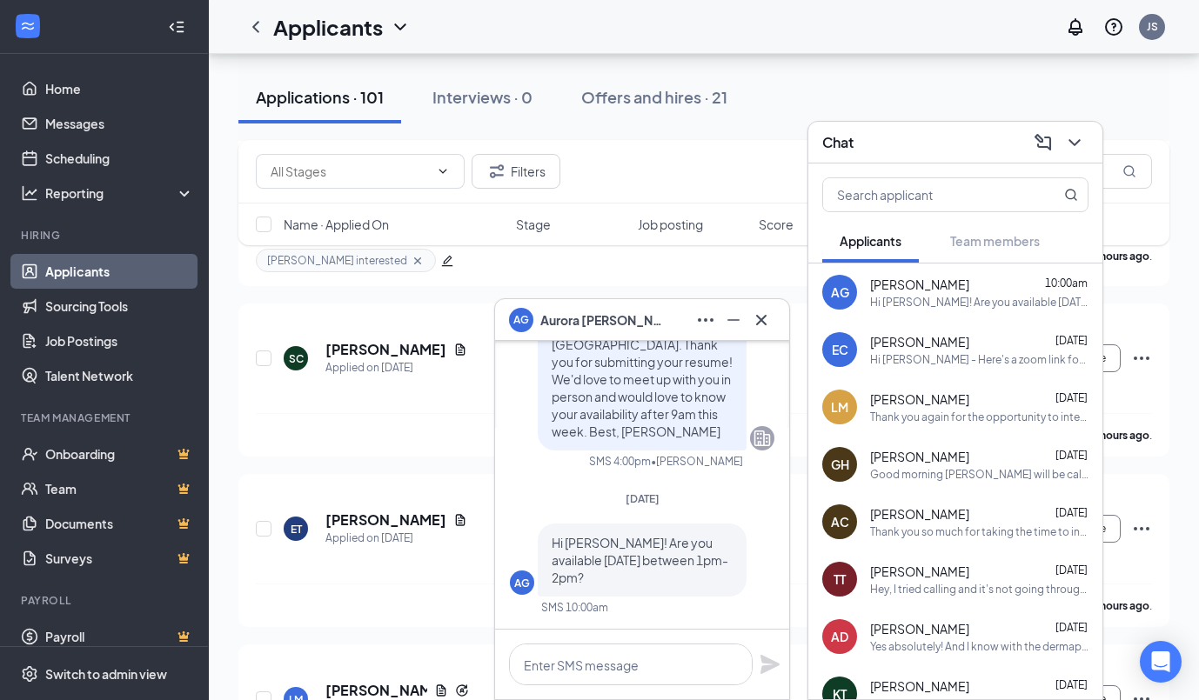
scroll to position [501, 0]
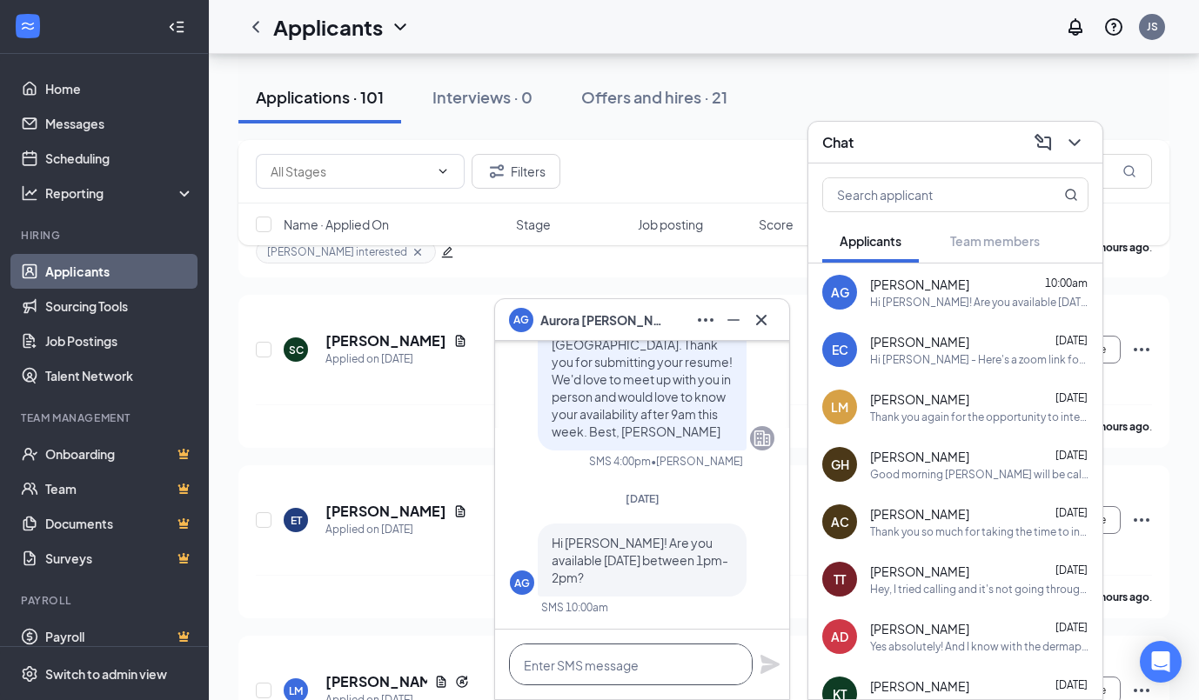
click at [639, 666] on textarea at bounding box center [631, 665] width 244 height 42
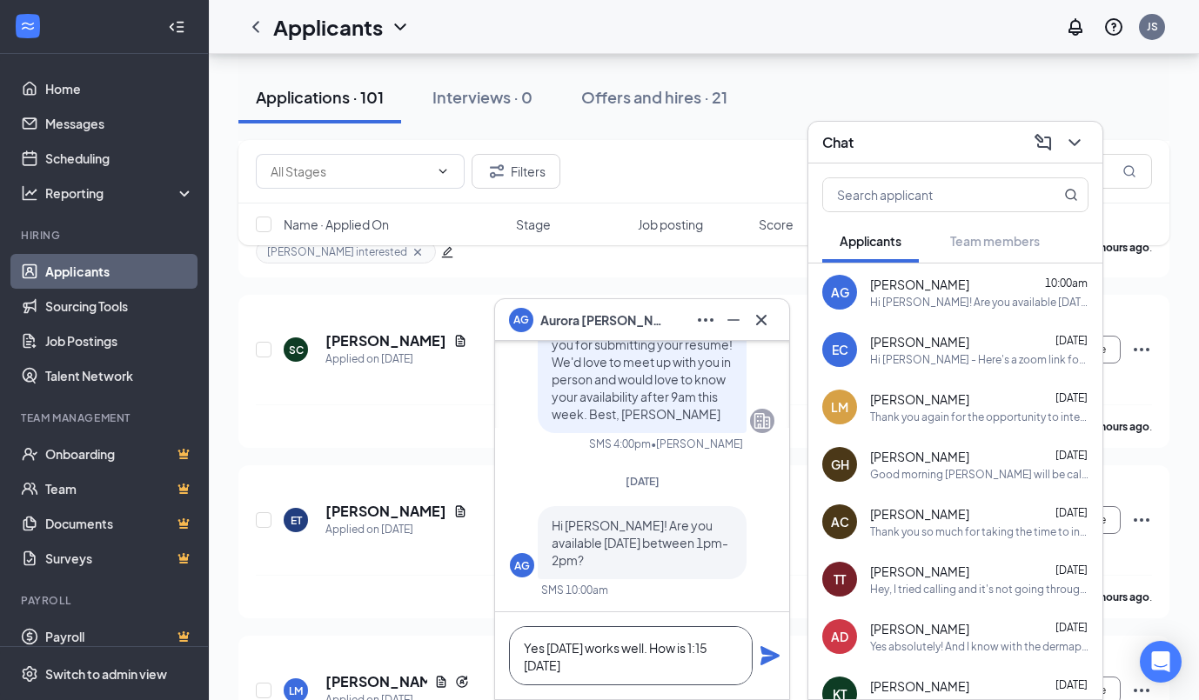
drag, startPoint x: 649, startPoint y: 653, endPoint x: 653, endPoint y: 667, distance: 14.3
click at [653, 667] on textarea "Yes [DATE] works well. How is 1:15 [DATE]" at bounding box center [631, 655] width 244 height 59
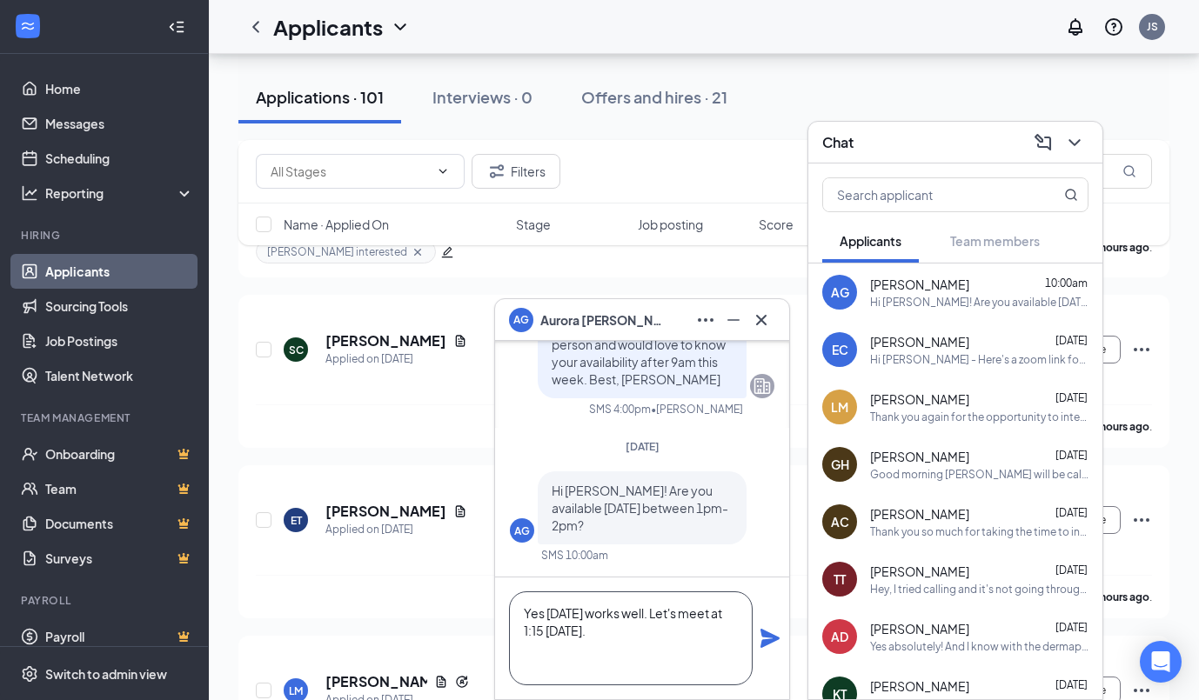
type textarea "Yes [DATE] works well. Let's meet at 1:15 [DATE]."
click at [767, 639] on icon "Plane" at bounding box center [769, 638] width 19 height 19
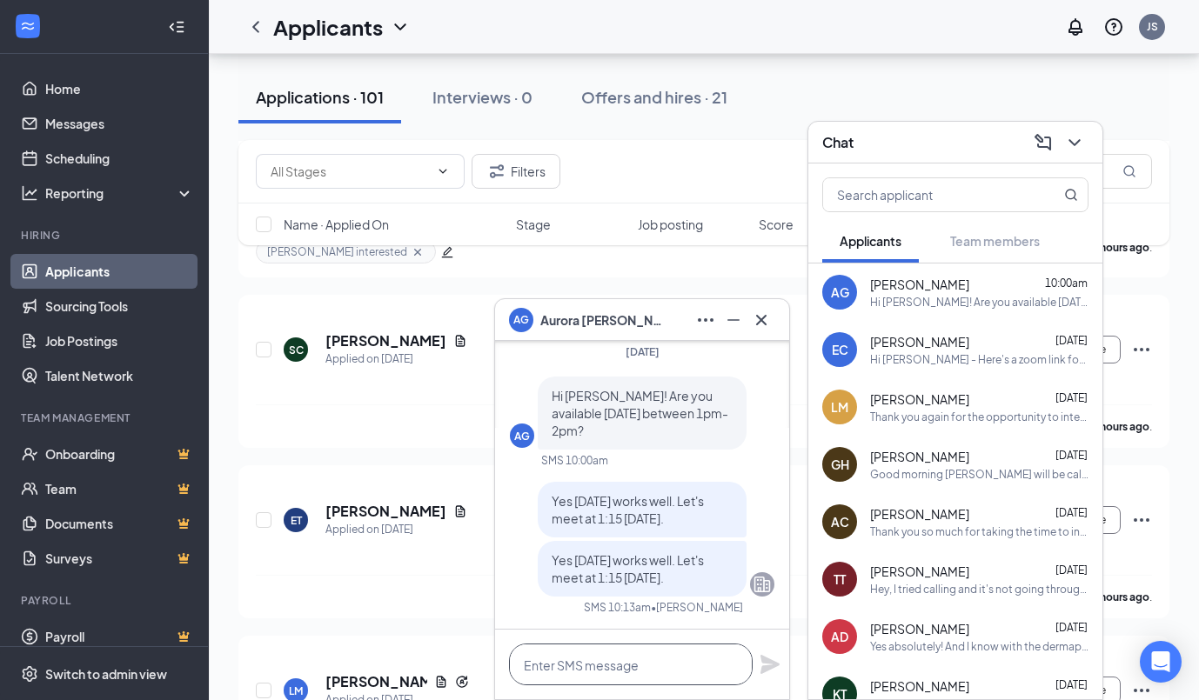
click at [583, 667] on textarea at bounding box center [631, 665] width 244 height 42
paste textarea "[STREET_ADDRESS][PERSON_NAME]"
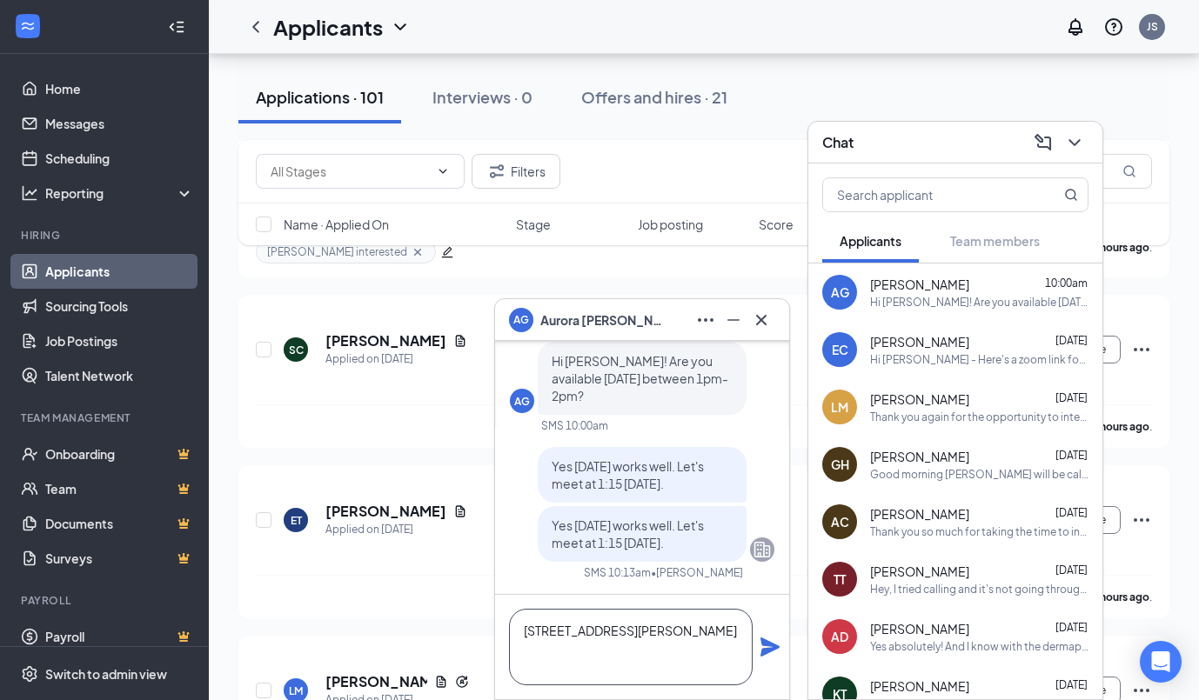
type textarea "[STREET_ADDRESS][PERSON_NAME]"
click at [771, 646] on icon "Plane" at bounding box center [769, 647] width 19 height 19
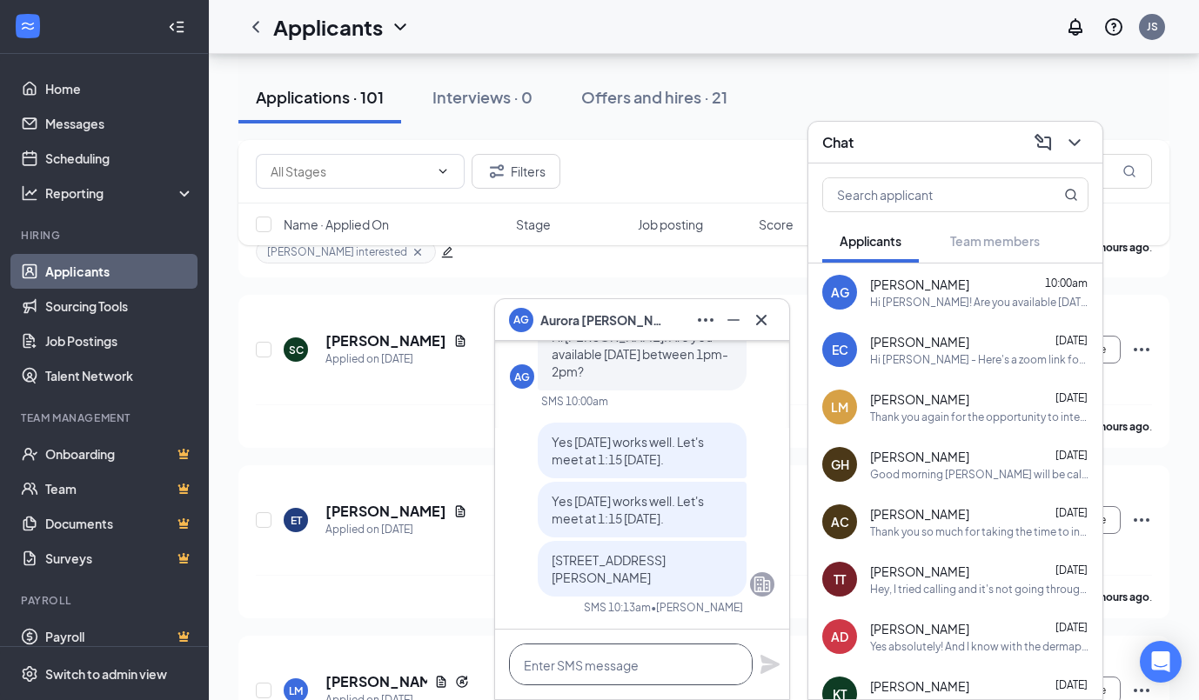
click at [628, 666] on textarea at bounding box center [631, 665] width 244 height 42
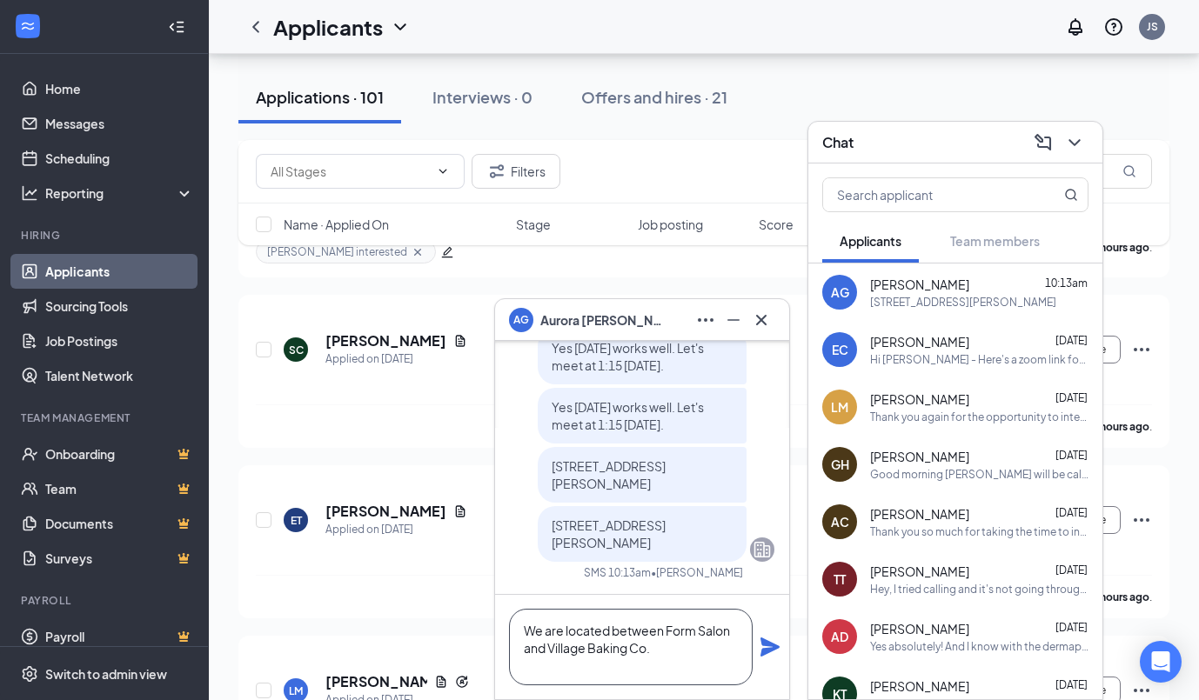
type textarea "We are located between Form Salon and Village Baking Co."
click at [772, 652] on icon "Plane" at bounding box center [770, 647] width 21 height 21
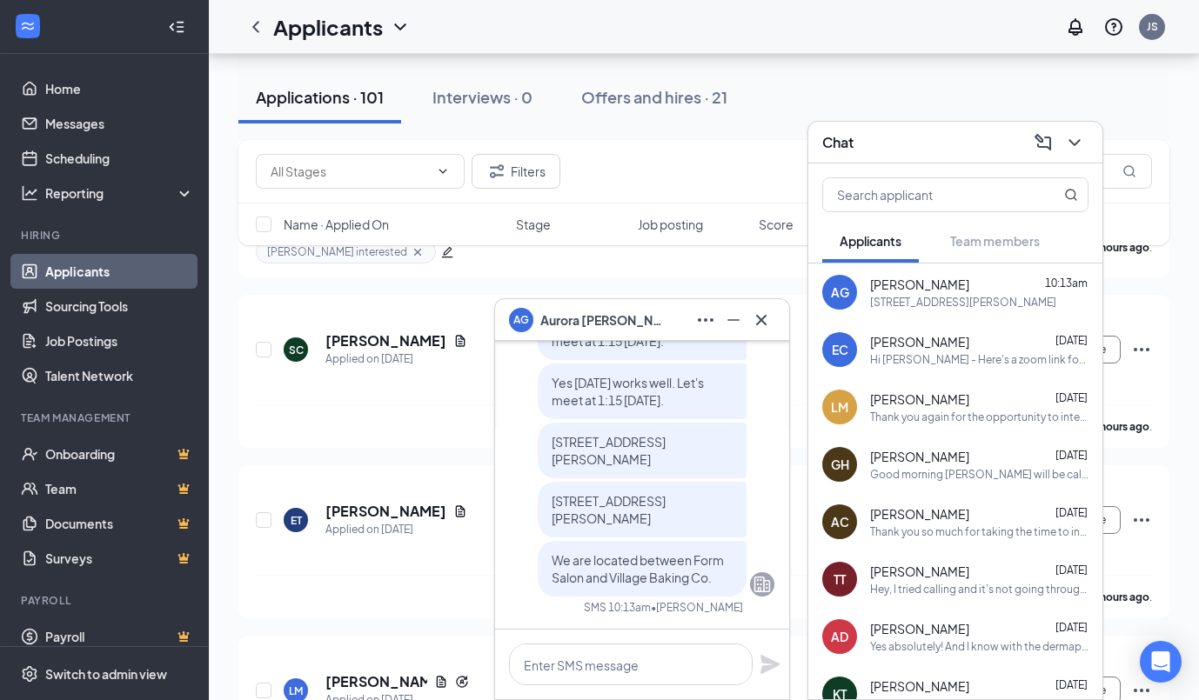
click at [900, 75] on div "Applications · 101 Interviews · 0 Offers and hires · 21" at bounding box center [703, 97] width 931 height 52
click at [987, 298] on div "We are located between Form Salon and Village Baking Co." at bounding box center [979, 302] width 218 height 15
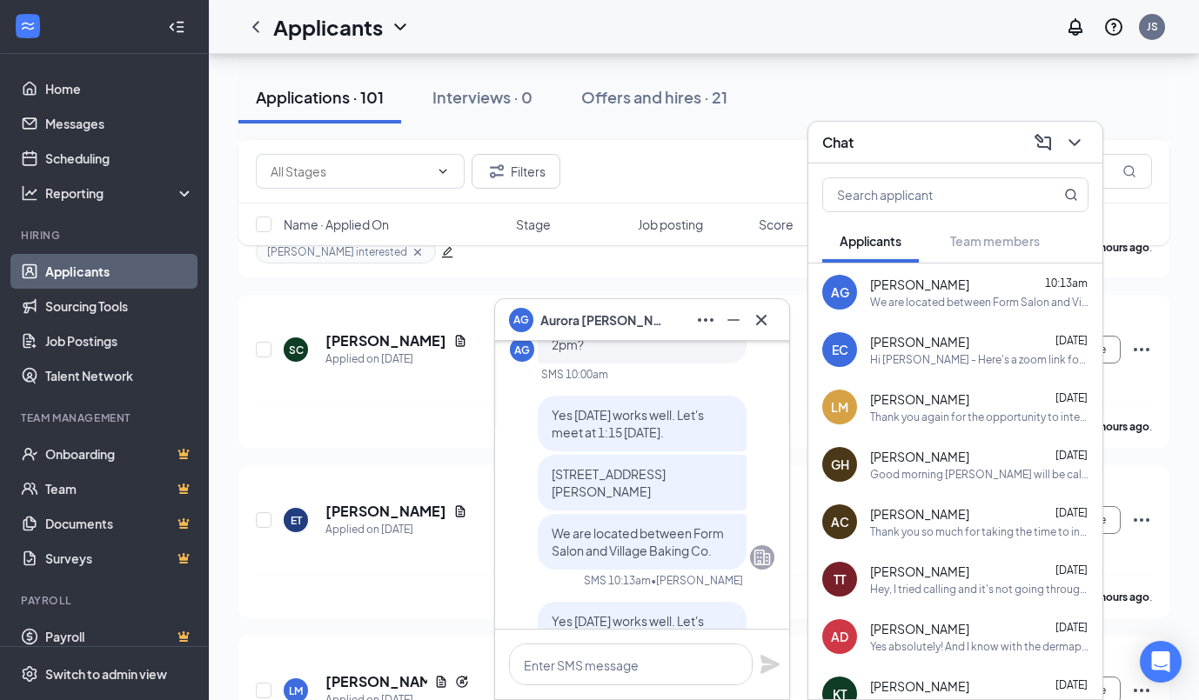
scroll to position [-182, 0]
click at [766, 320] on icon "Cross" at bounding box center [761, 320] width 21 height 21
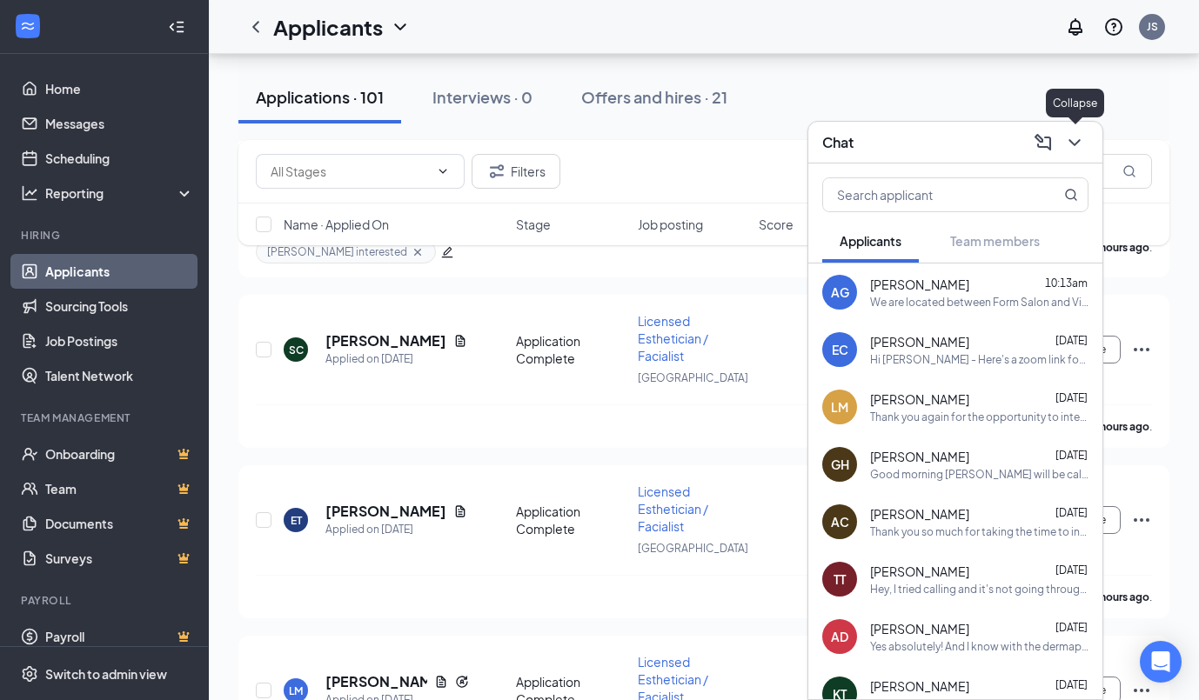
click at [1086, 150] on div at bounding box center [1072, 143] width 31 height 28
click at [1069, 146] on icon "ChevronDown" at bounding box center [1074, 142] width 21 height 21
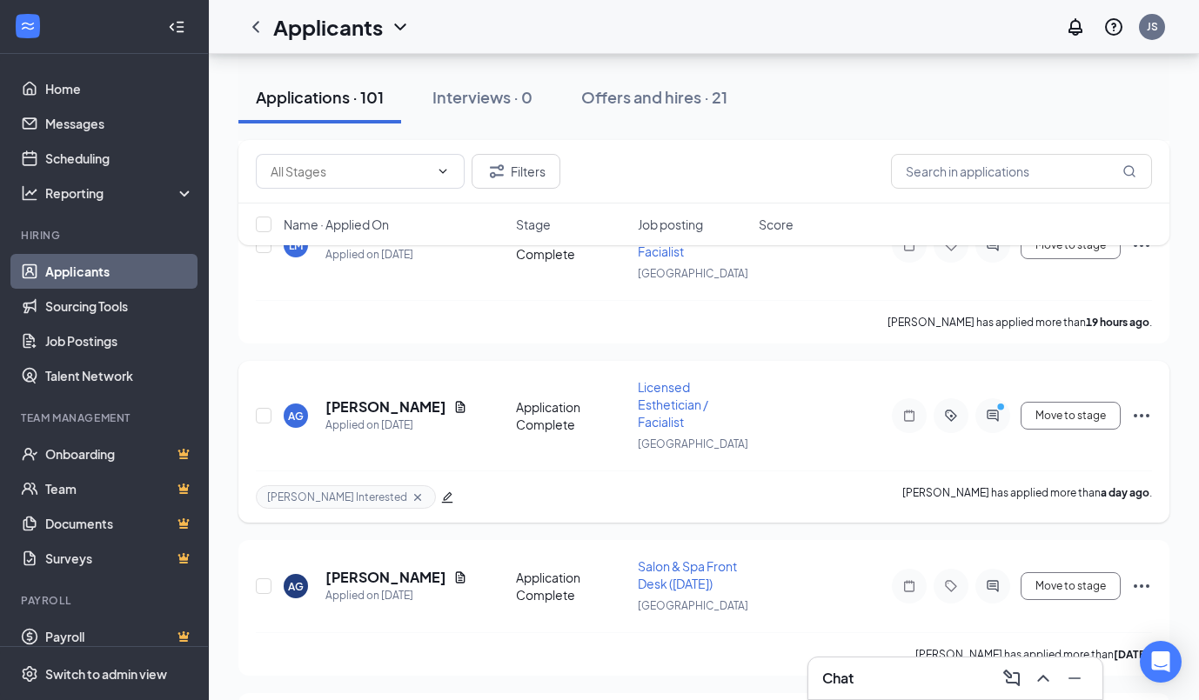
scroll to position [950, 0]
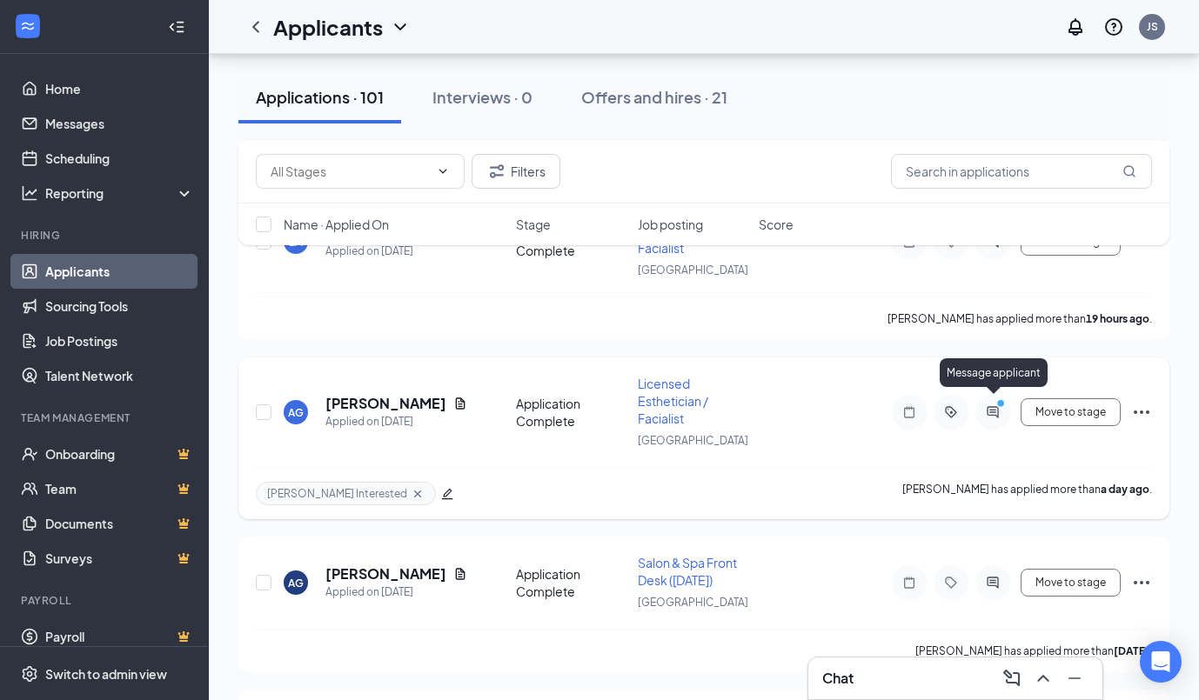
click at [995, 407] on icon "ActiveChat" at bounding box center [992, 411] width 11 height 11
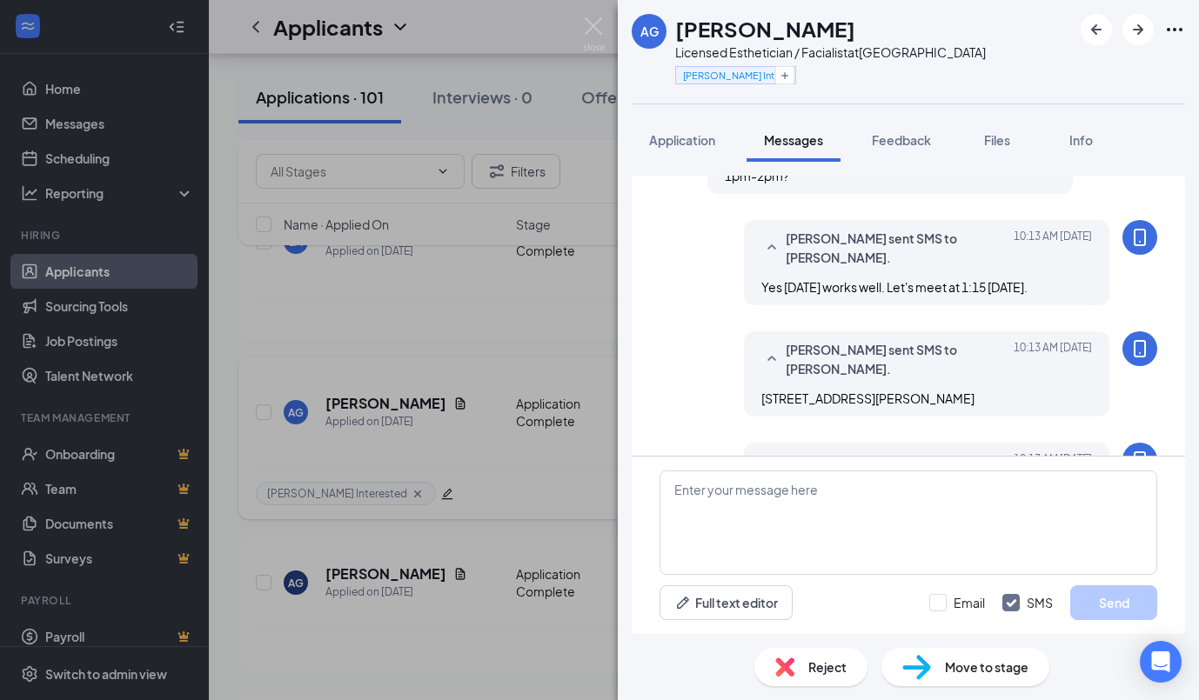
scroll to position [480, 0]
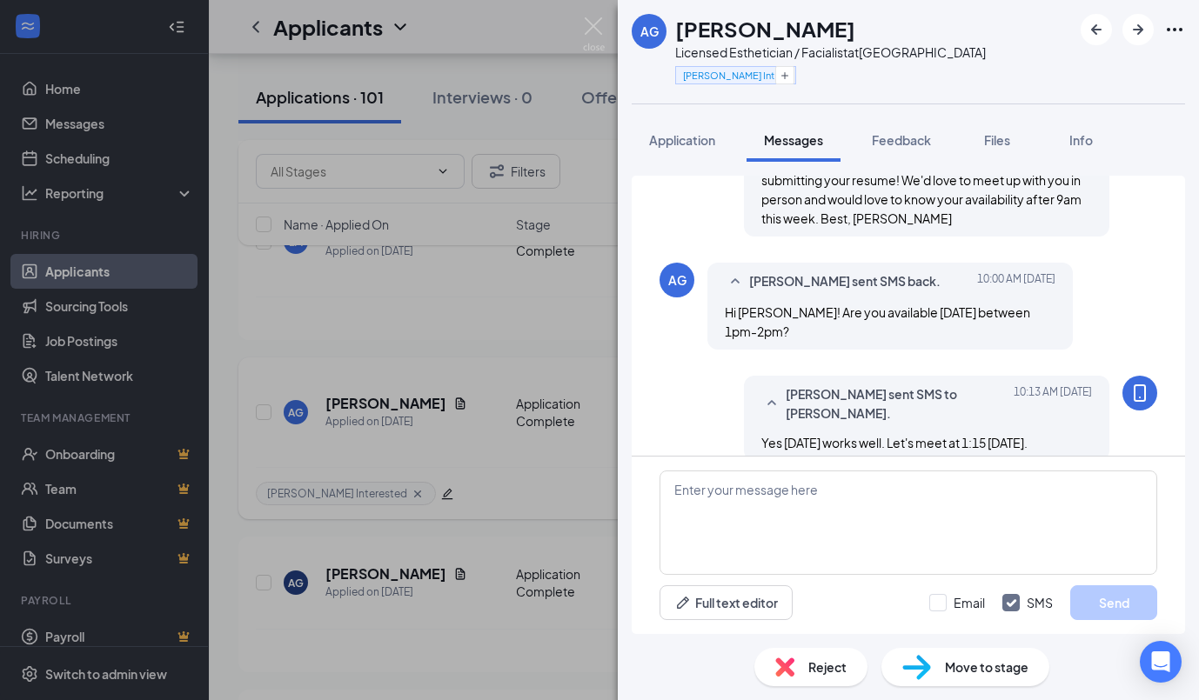
scroll to position [480, 0]
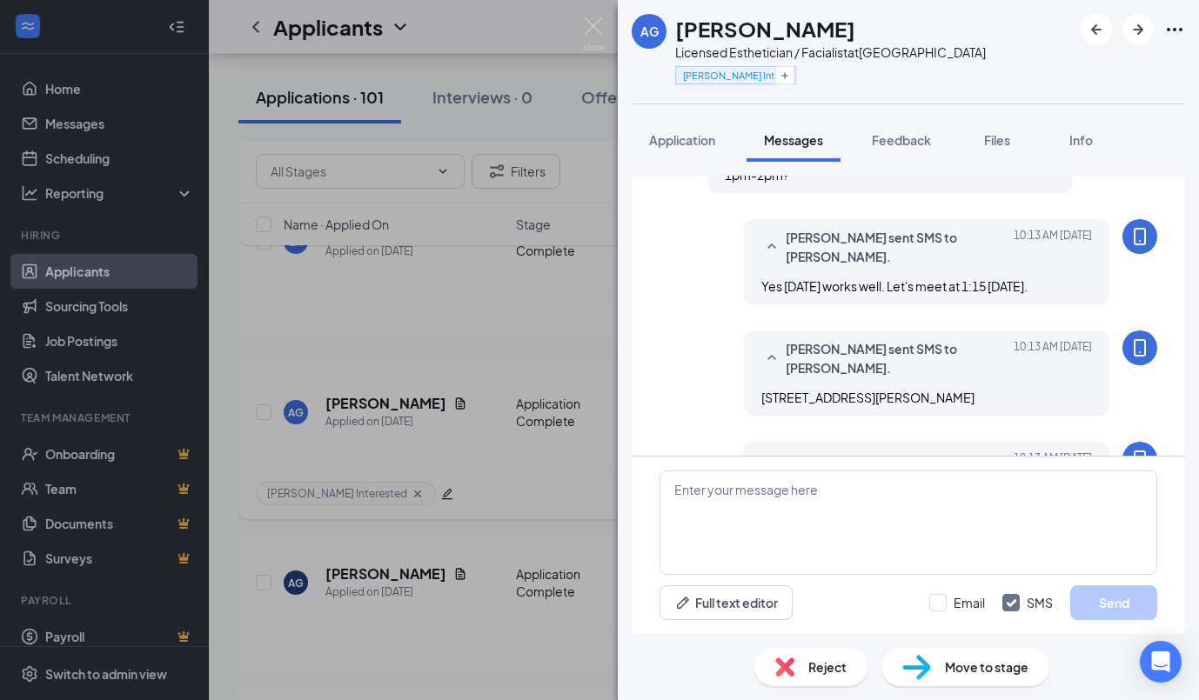
click at [426, 305] on div "AG [PERSON_NAME] Licensed Esthetician / Facialist at [GEOGRAPHIC_DATA] [PERSON_…" at bounding box center [599, 350] width 1199 height 700
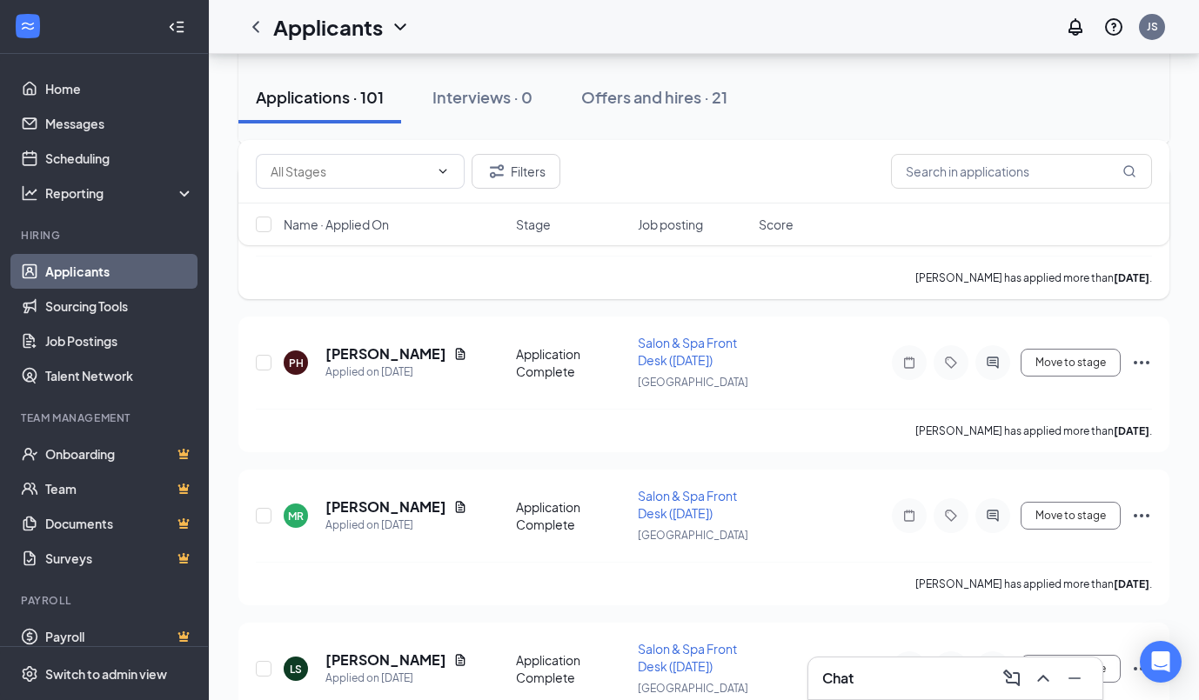
scroll to position [1335, 0]
